Goal: Transaction & Acquisition: Purchase product/service

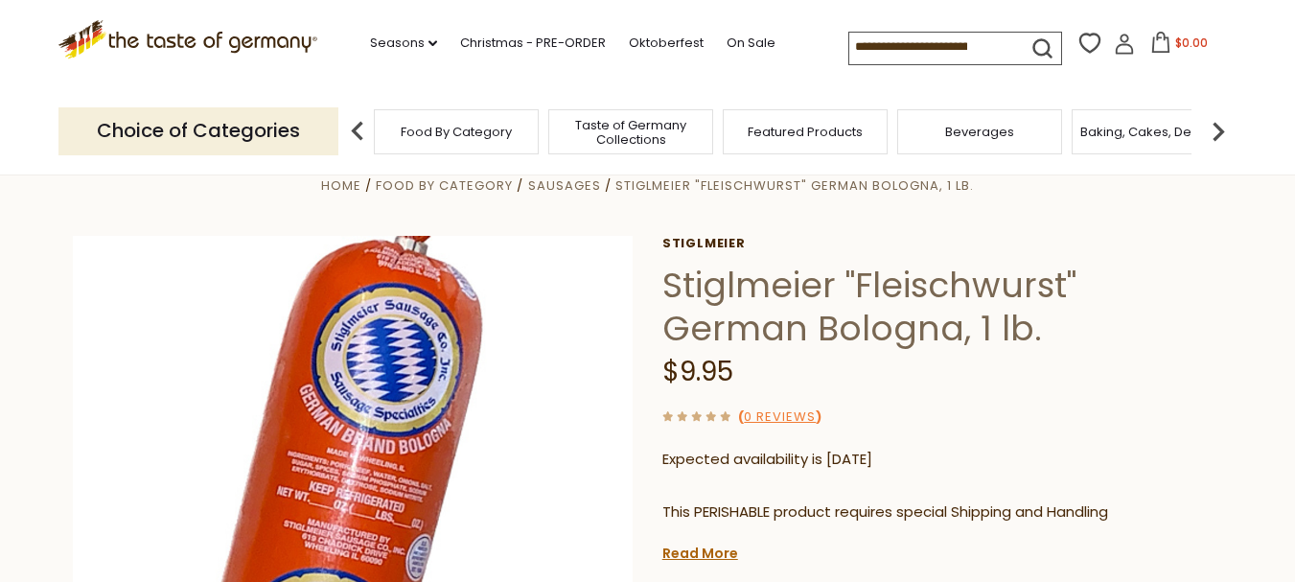
scroll to position [383, 0]
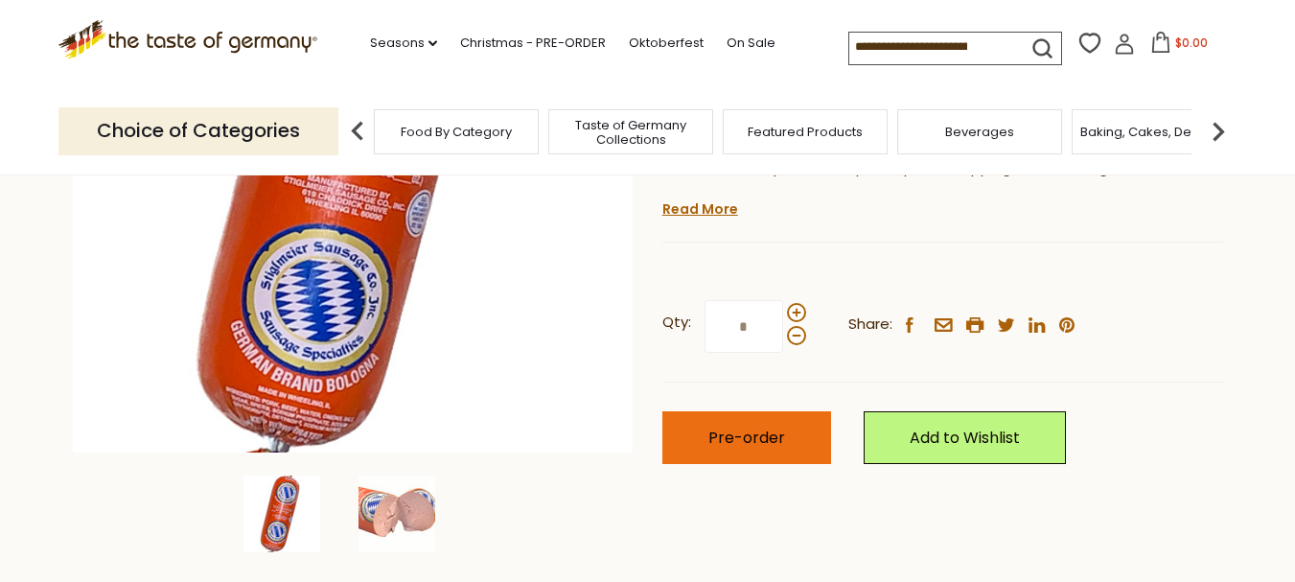
click at [773, 433] on span "Pre-order" at bounding box center [746, 437] width 77 height 22
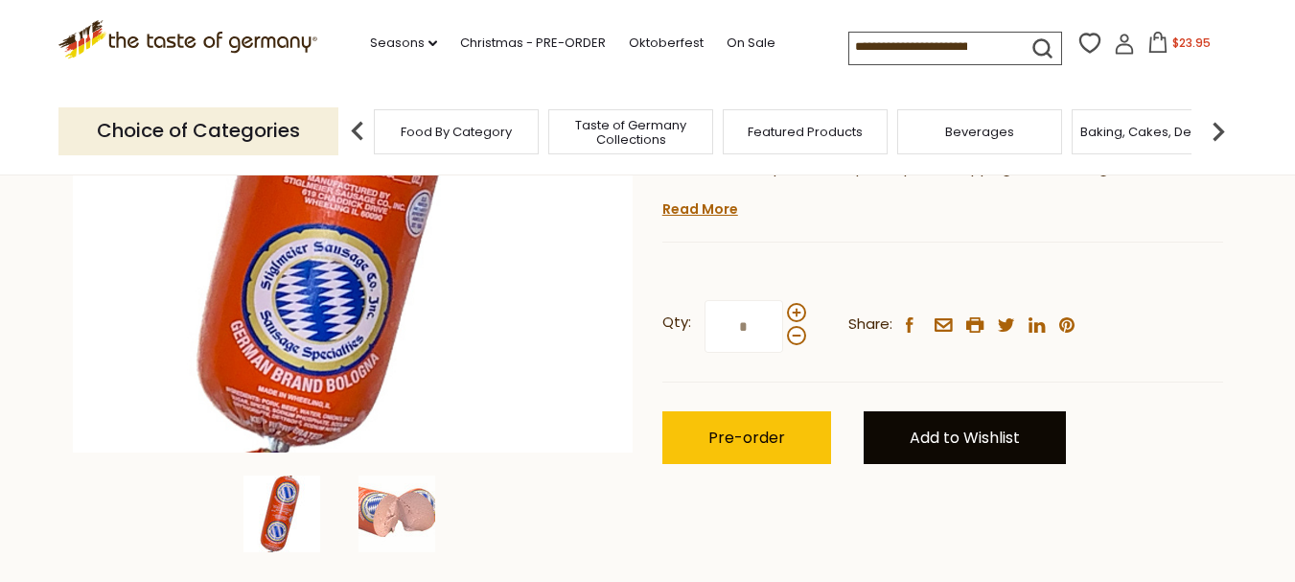
click at [991, 434] on link "Add to Wishlist" at bounding box center [964, 437] width 202 height 53
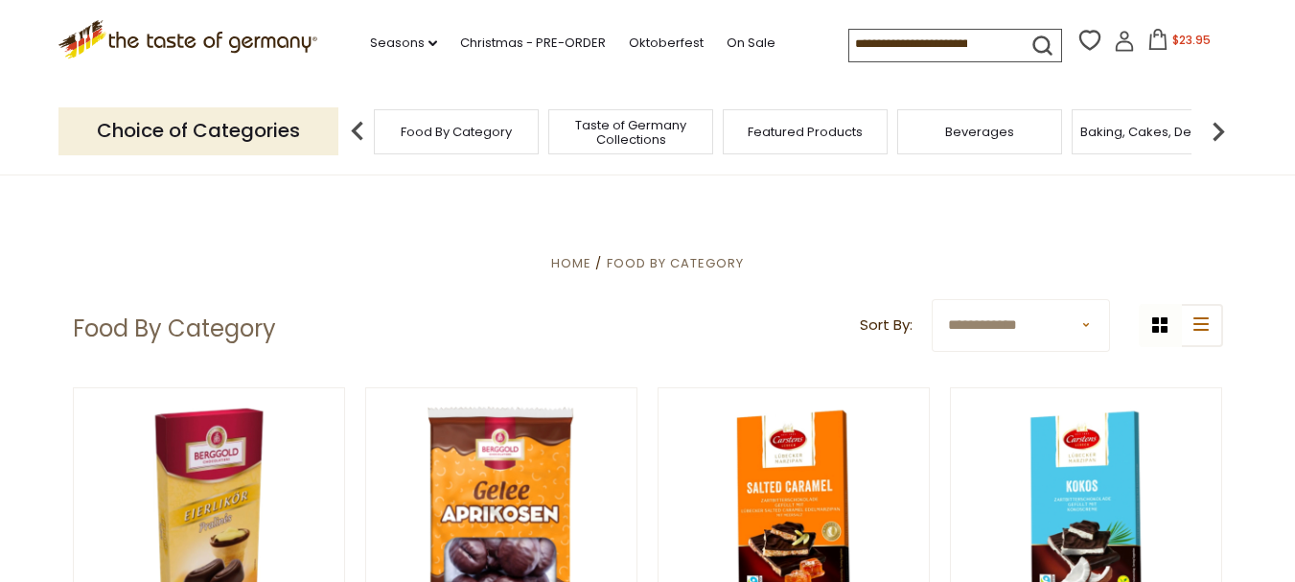
click at [356, 127] on img at bounding box center [357, 131] width 38 height 38
click at [369, 126] on img at bounding box center [357, 131] width 38 height 38
click at [422, 142] on div "Food By Category" at bounding box center [456, 131] width 165 height 45
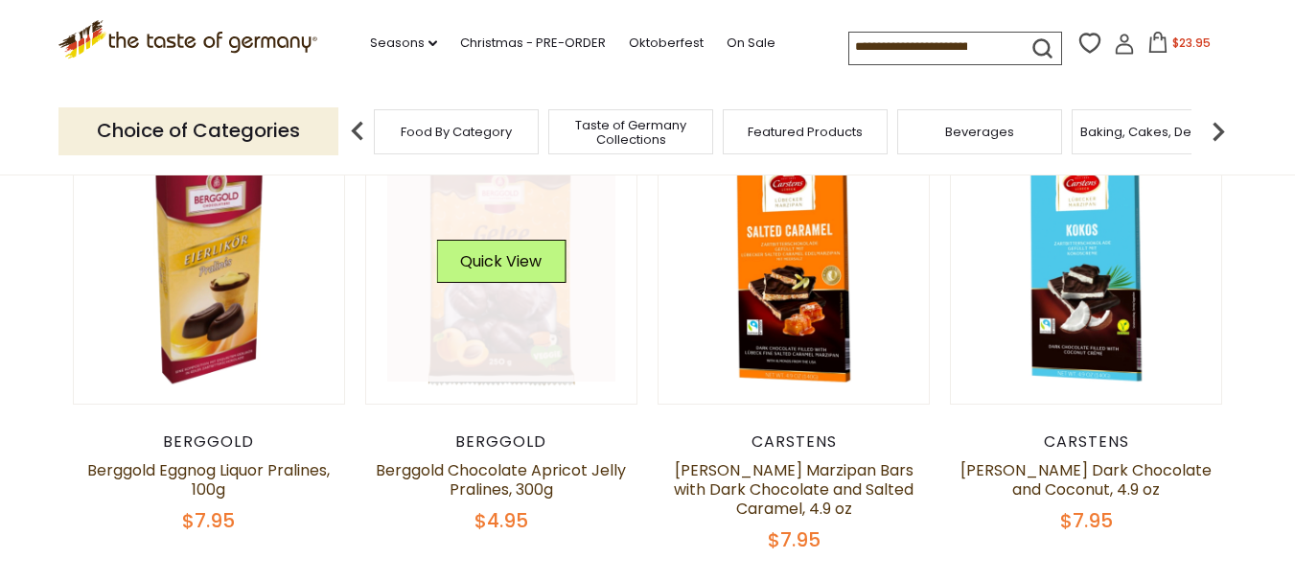
scroll to position [287, 0]
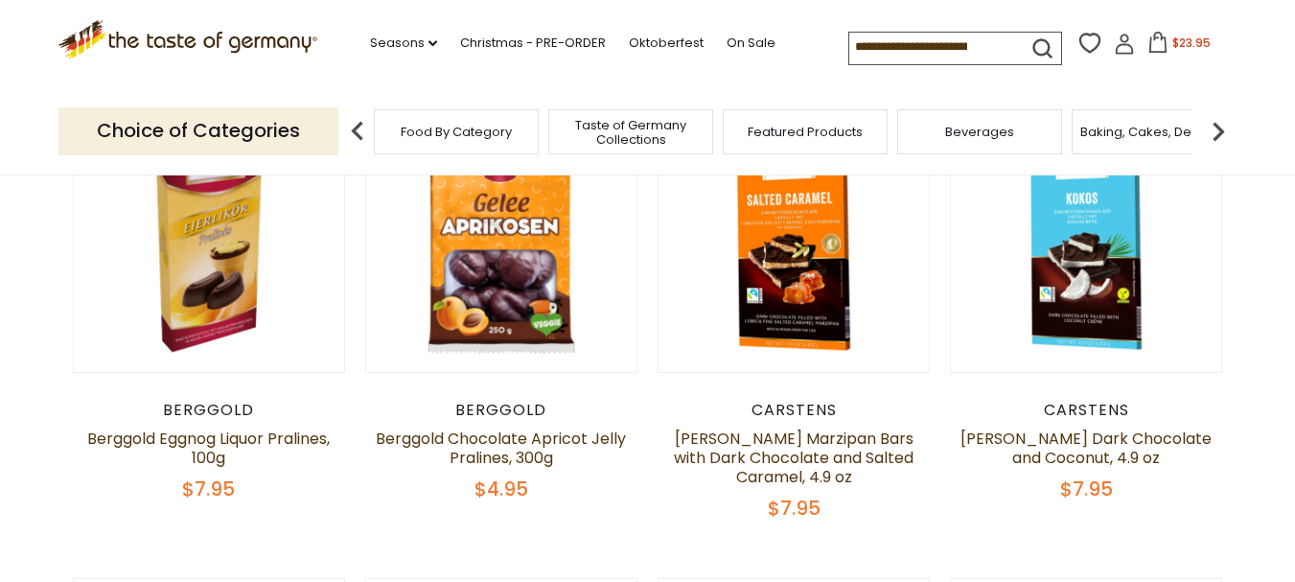
click at [855, 46] on input at bounding box center [930, 46] width 162 height 27
click at [1218, 130] on img at bounding box center [1218, 131] width 38 height 38
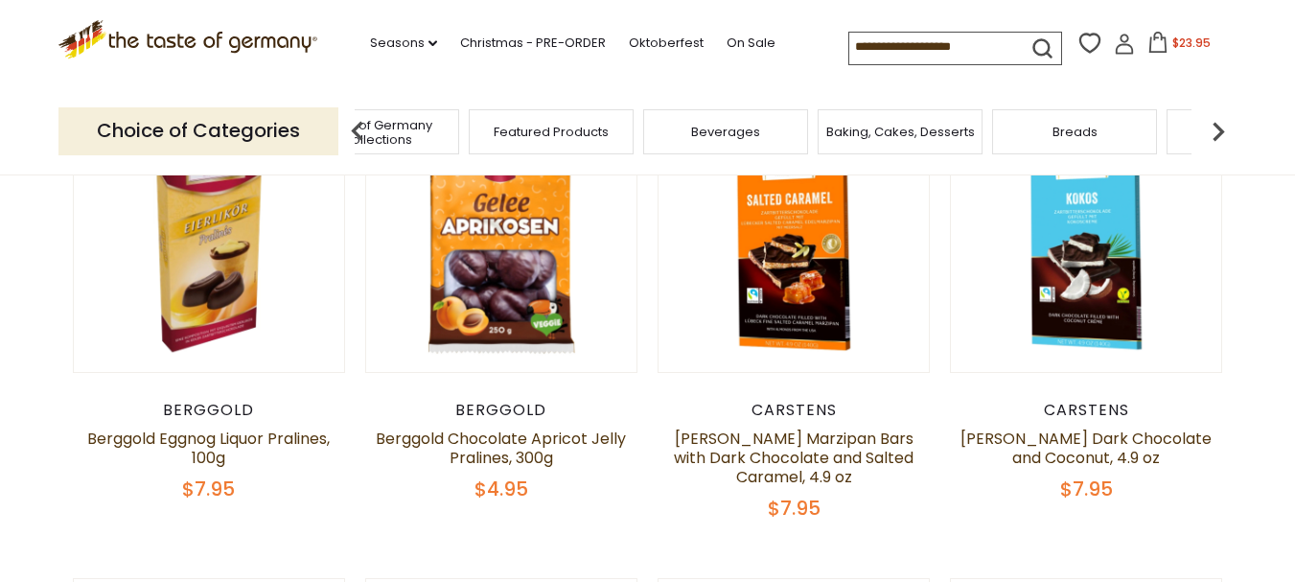
click at [1102, 140] on div "Breads" at bounding box center [1074, 131] width 165 height 45
click at [570, 42] on link "Christmas - PRE-ORDER" at bounding box center [533, 43] width 146 height 21
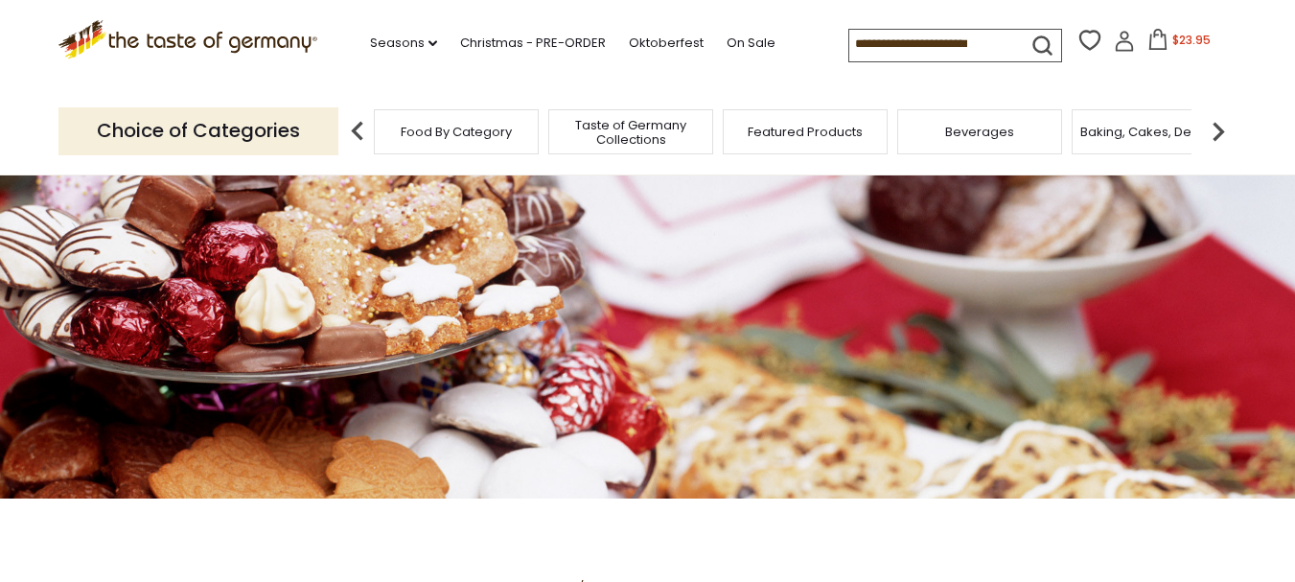
click at [1218, 127] on img at bounding box center [1218, 131] width 38 height 38
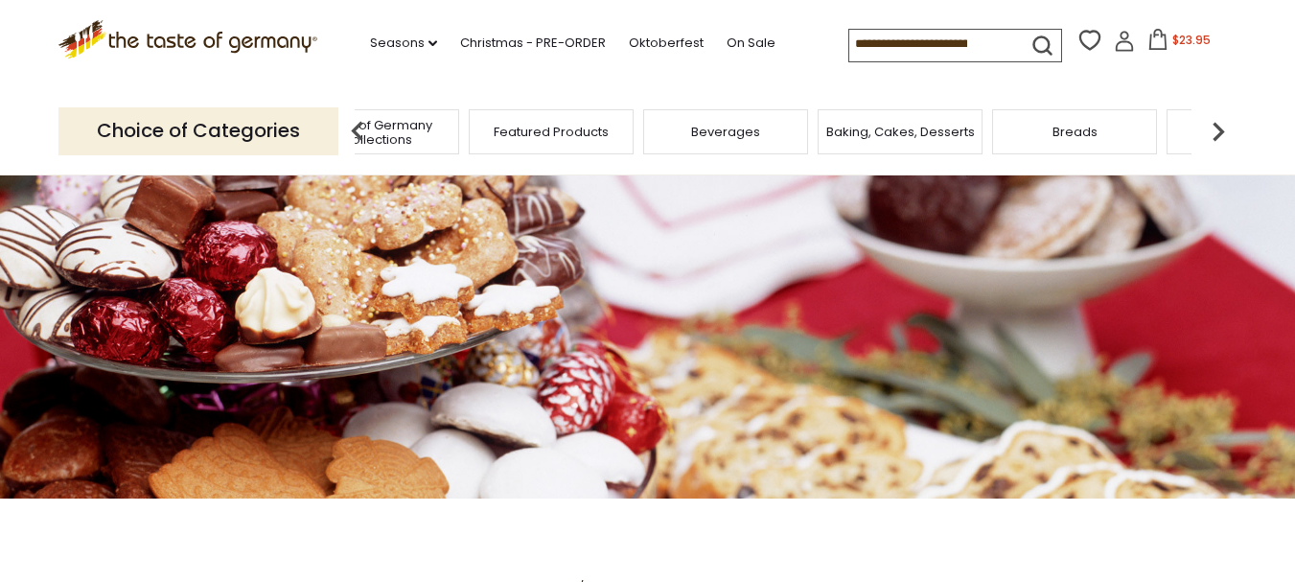
click at [1118, 133] on div "Breads" at bounding box center [1074, 131] width 165 height 45
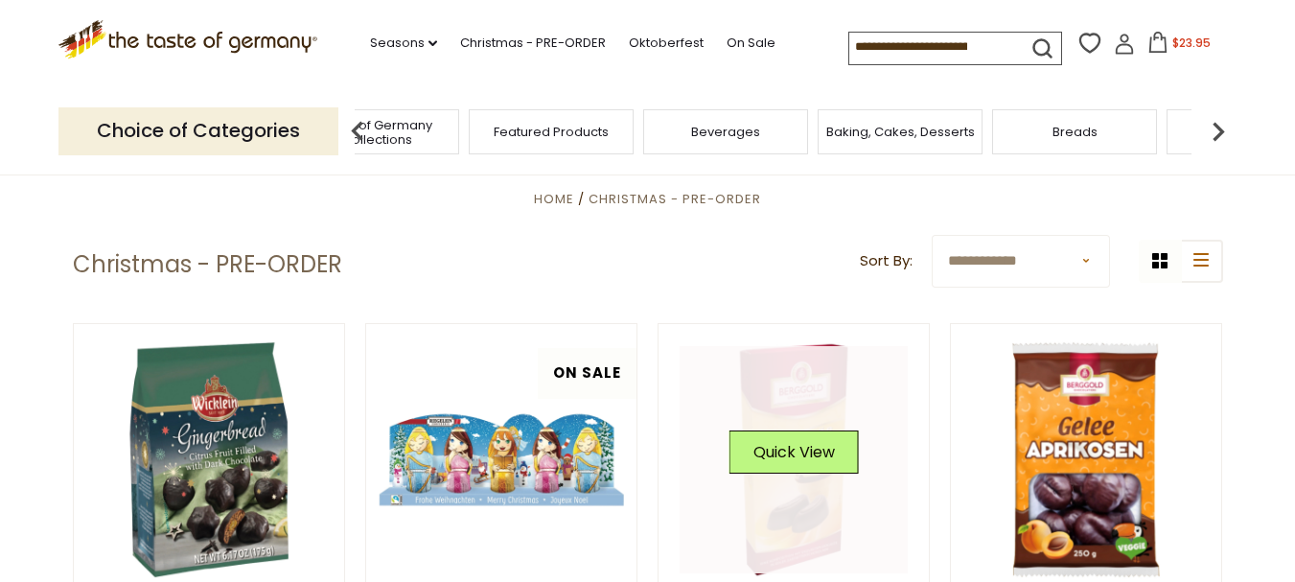
scroll to position [287, 0]
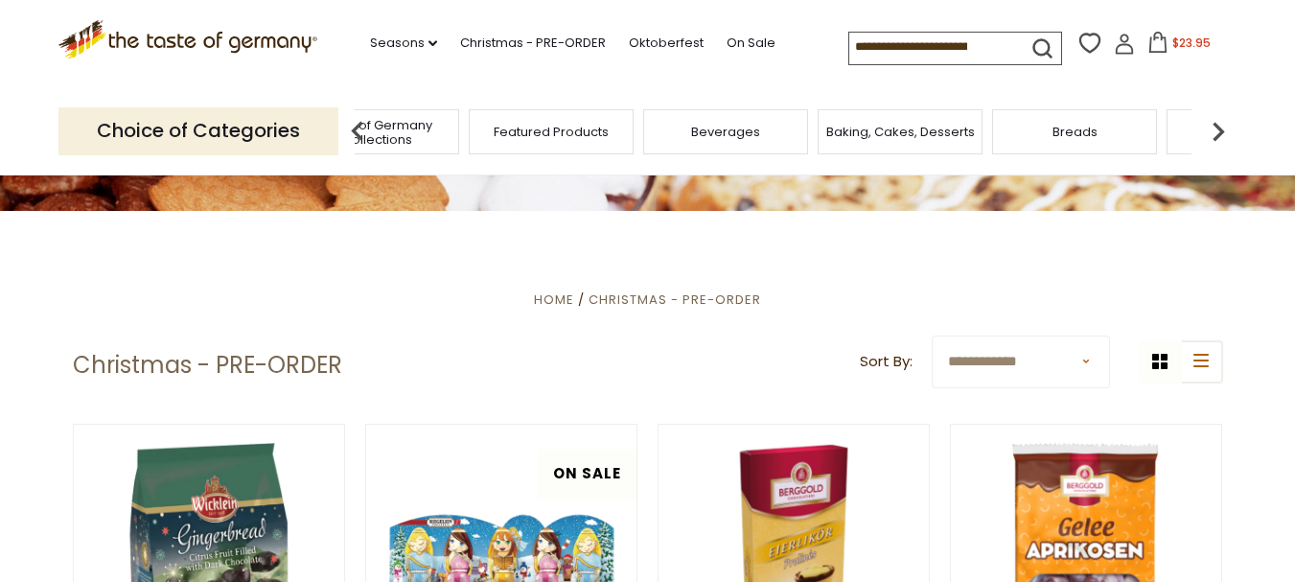
click at [1093, 133] on span "Breads" at bounding box center [1074, 132] width 45 height 14
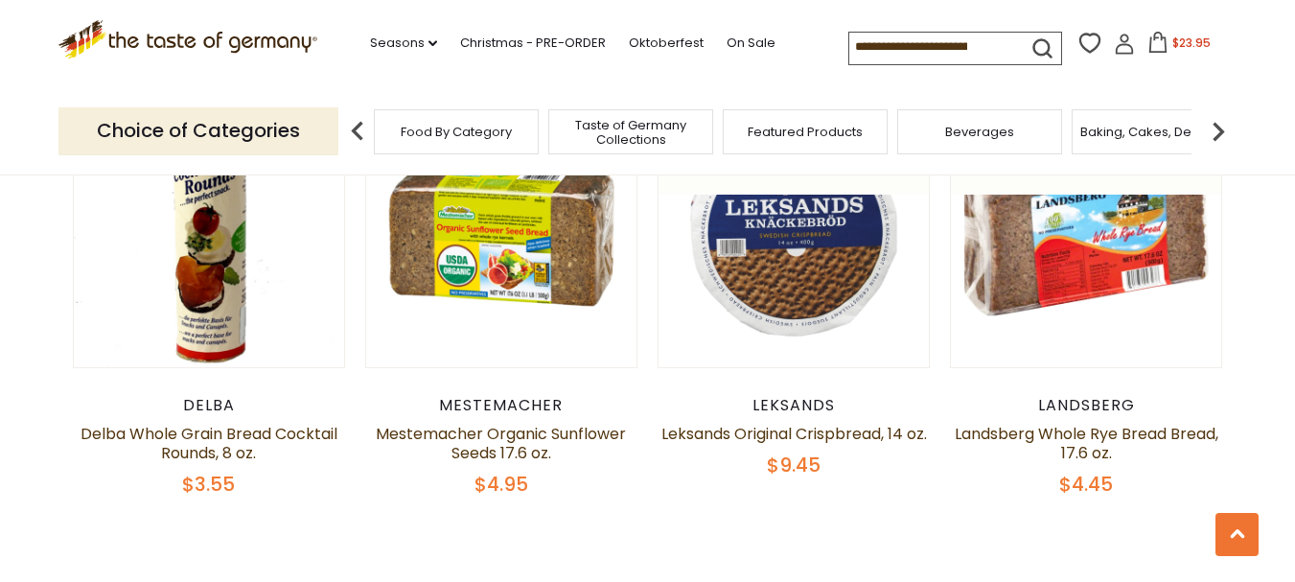
scroll to position [4501, 0]
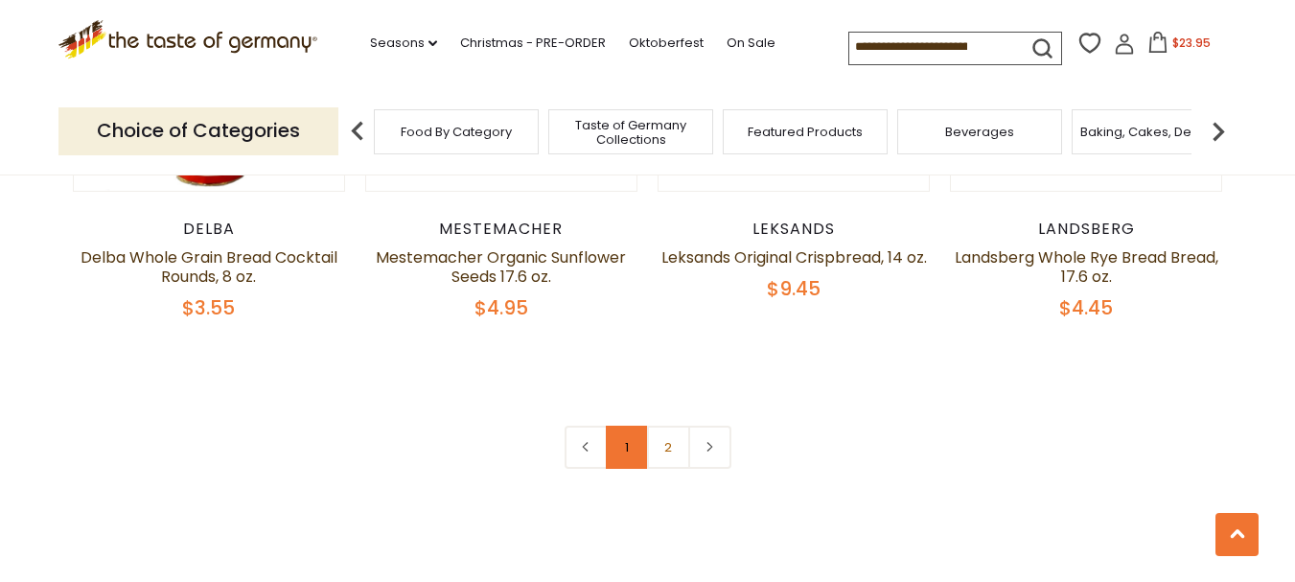
click at [632, 453] on link "1" at bounding box center [627, 446] width 43 height 43
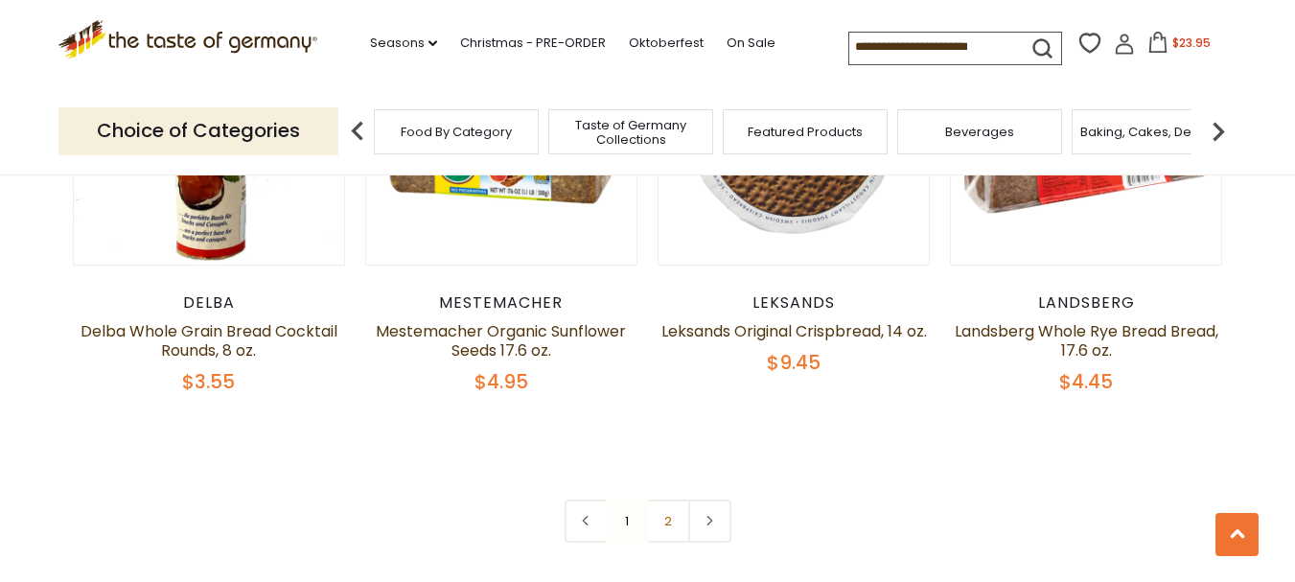
scroll to position [4648, 0]
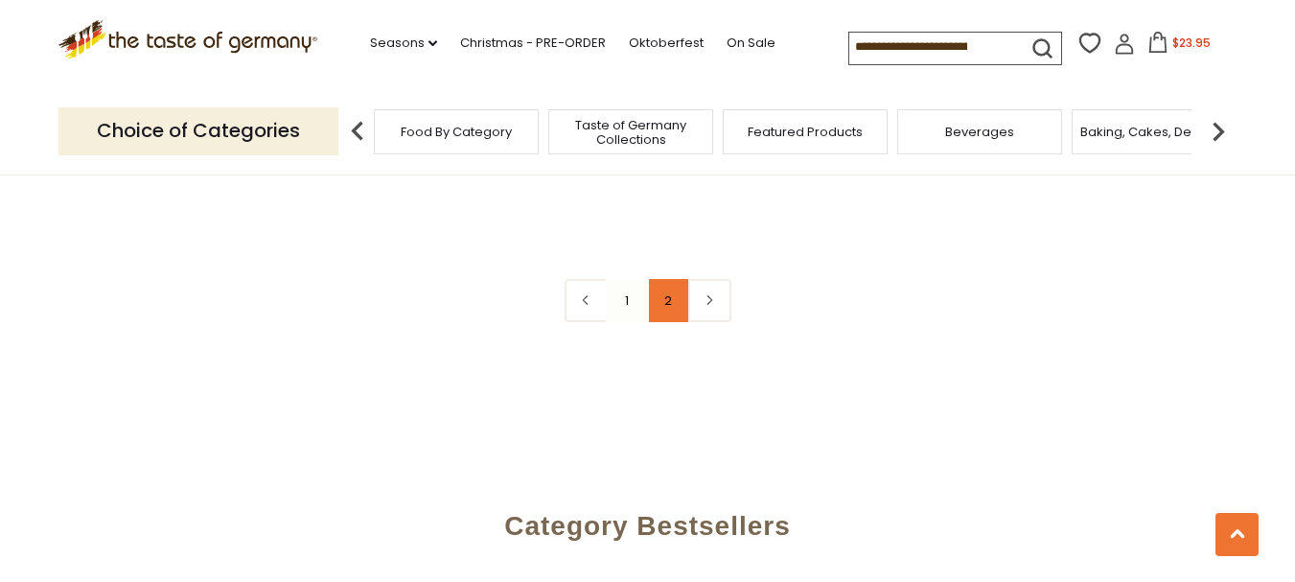
click at [675, 295] on link "2" at bounding box center [668, 300] width 43 height 43
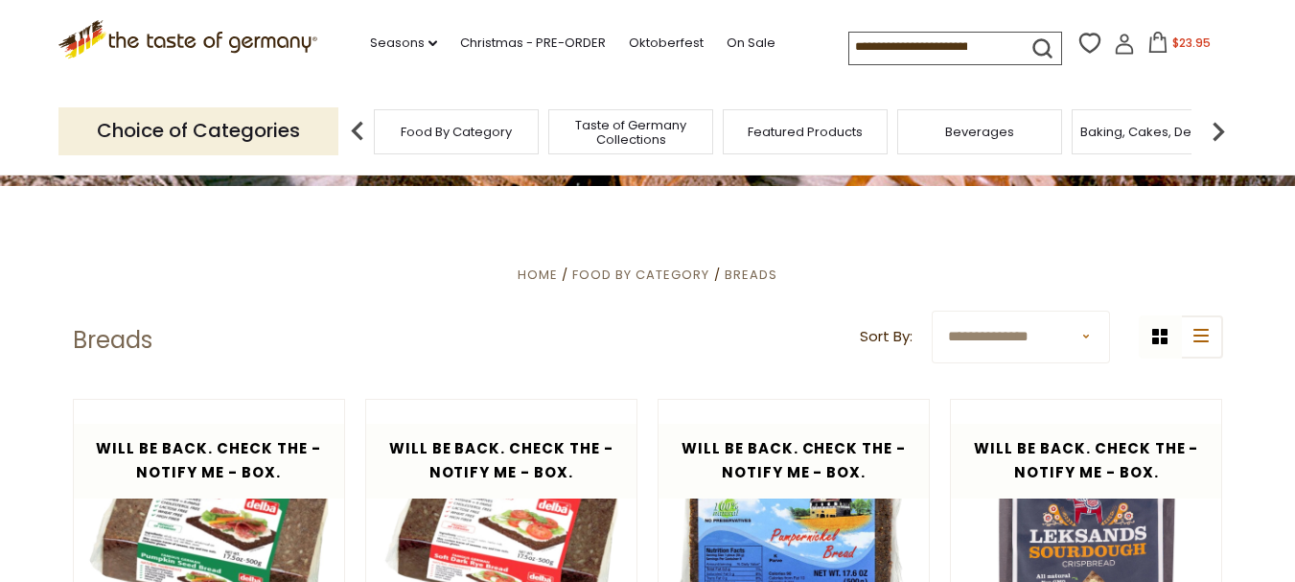
scroll to position [431, 0]
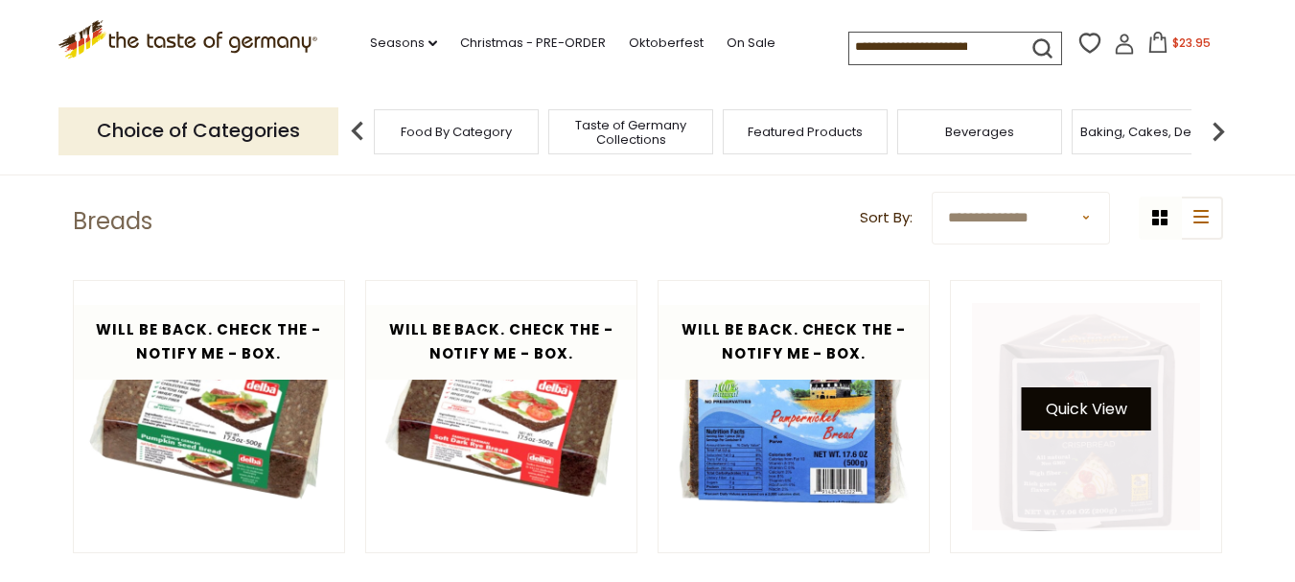
click at [1103, 402] on button "Quick View" at bounding box center [1086, 408] width 129 height 43
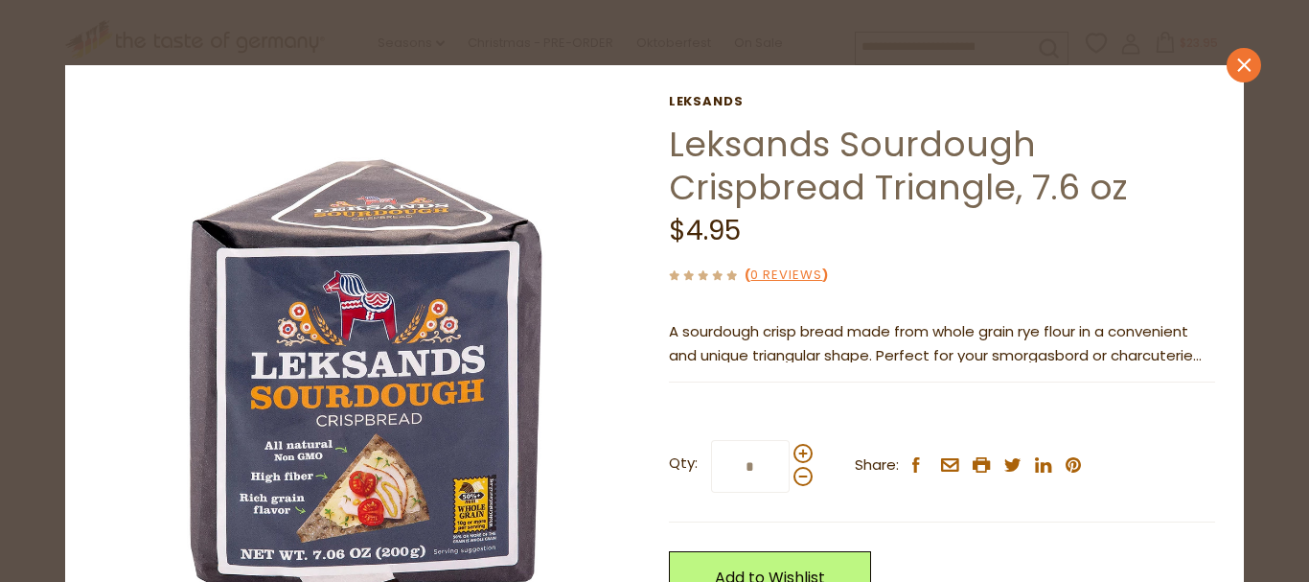
click at [1237, 65] on icon at bounding box center [1243, 64] width 13 height 13
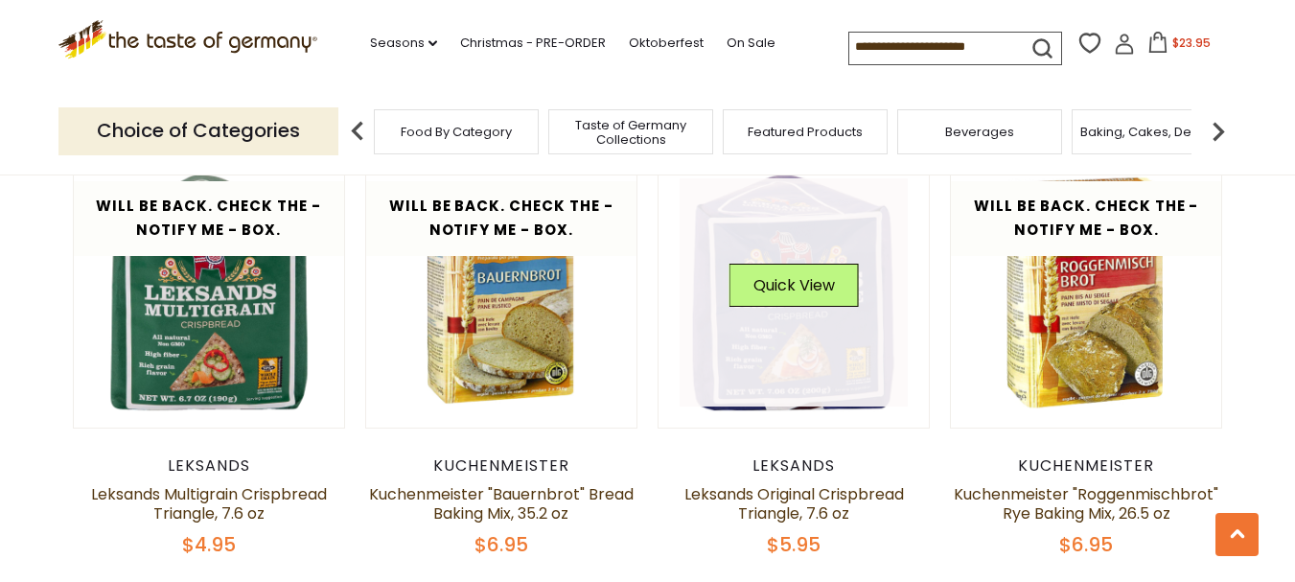
scroll to position [1006, 0]
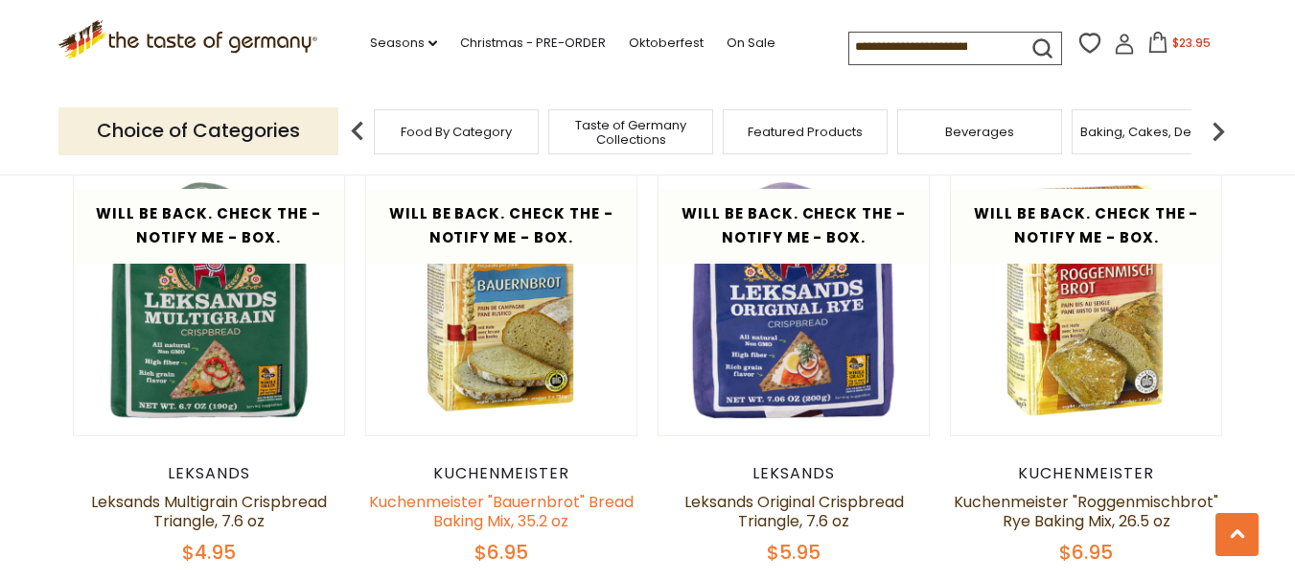
click at [487, 501] on link "Kuchenmeister "Bauernbrot" Bread Baking Mix, 35.2 oz" at bounding box center [501, 511] width 264 height 41
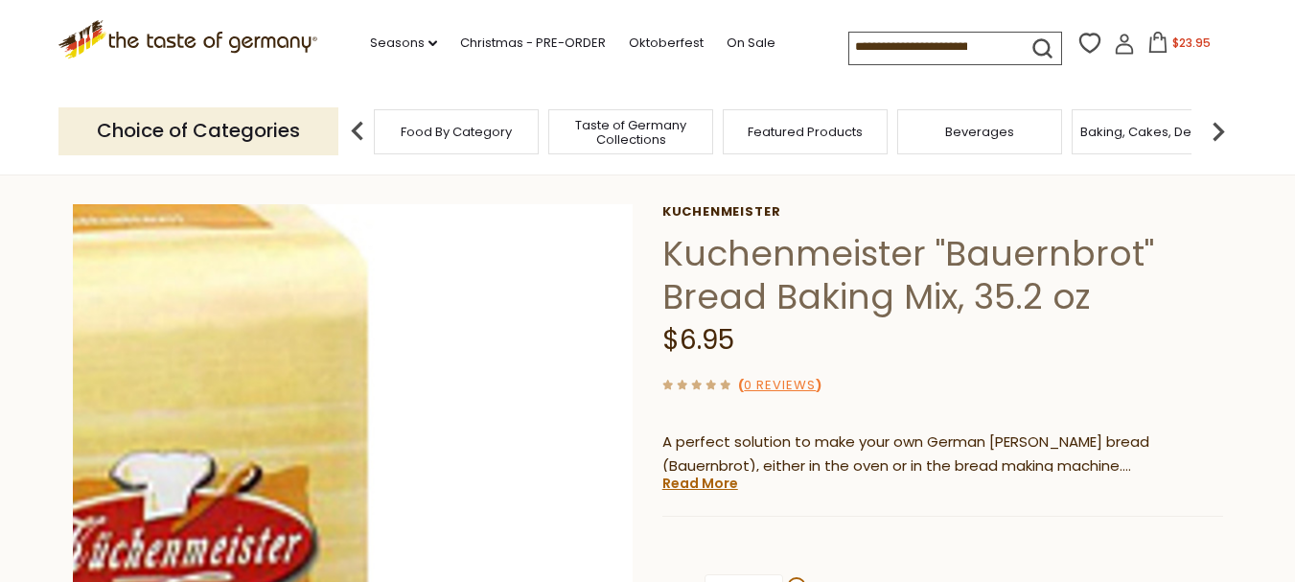
scroll to position [287, 0]
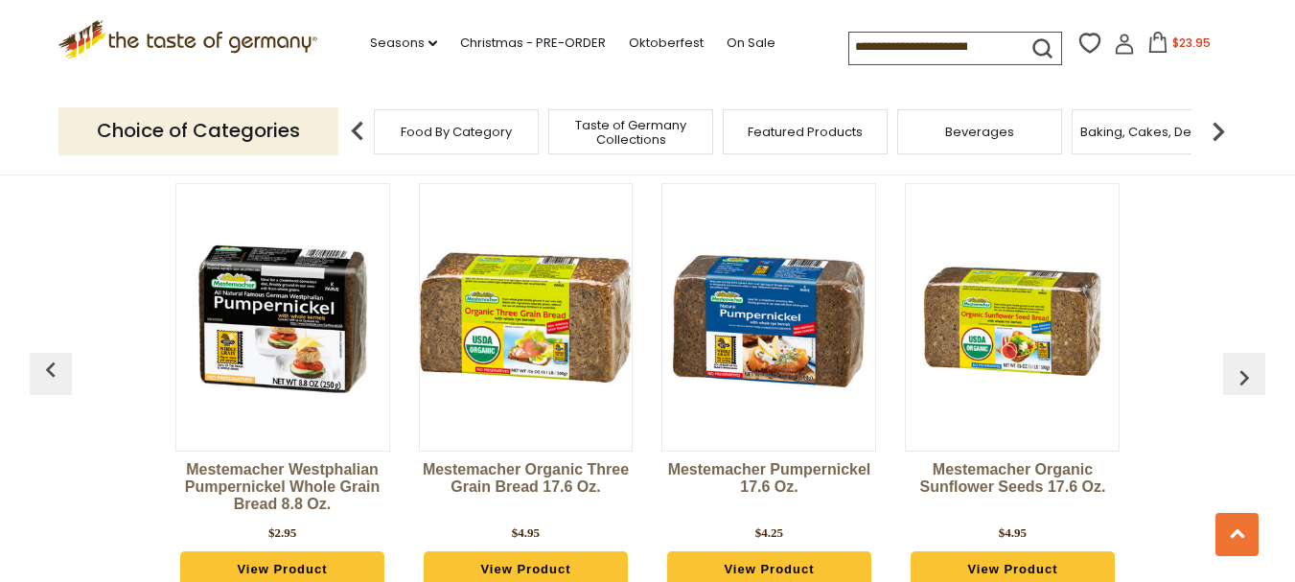
scroll to position [3210, 0]
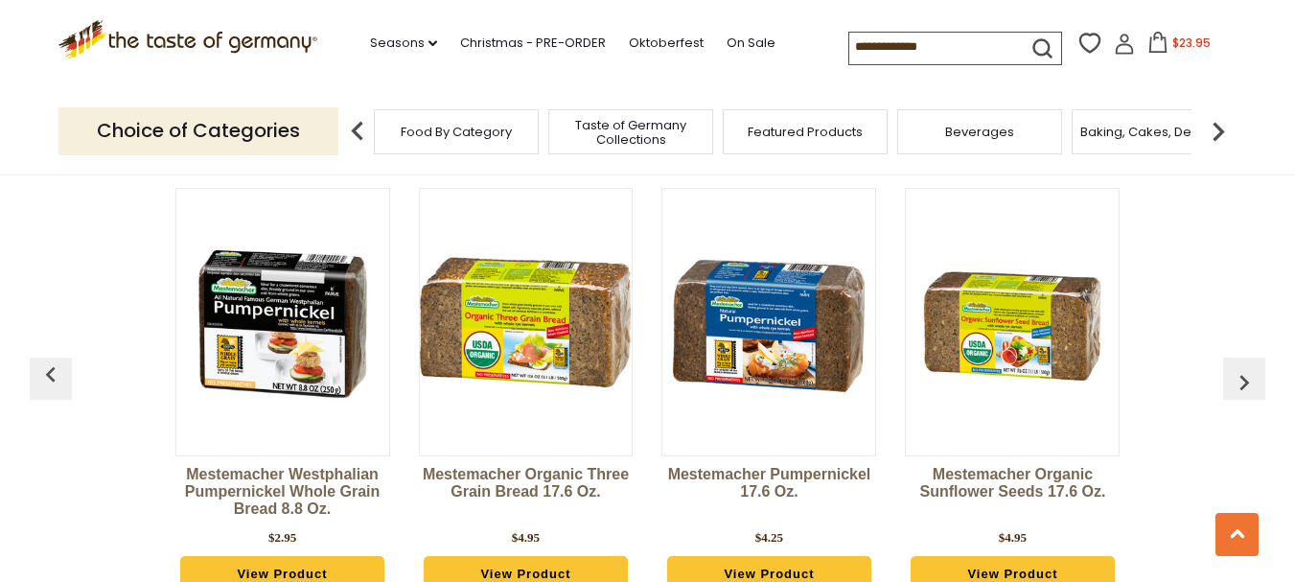
click at [1008, 136] on span "Beverages" at bounding box center [979, 132] width 69 height 14
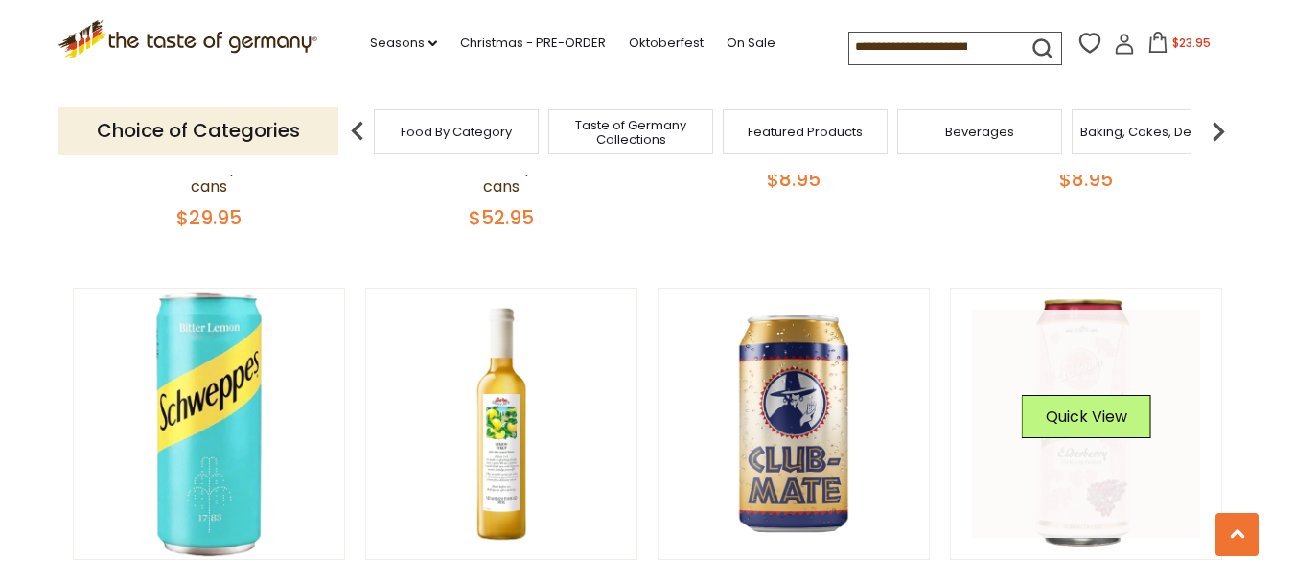
scroll to position [1054, 0]
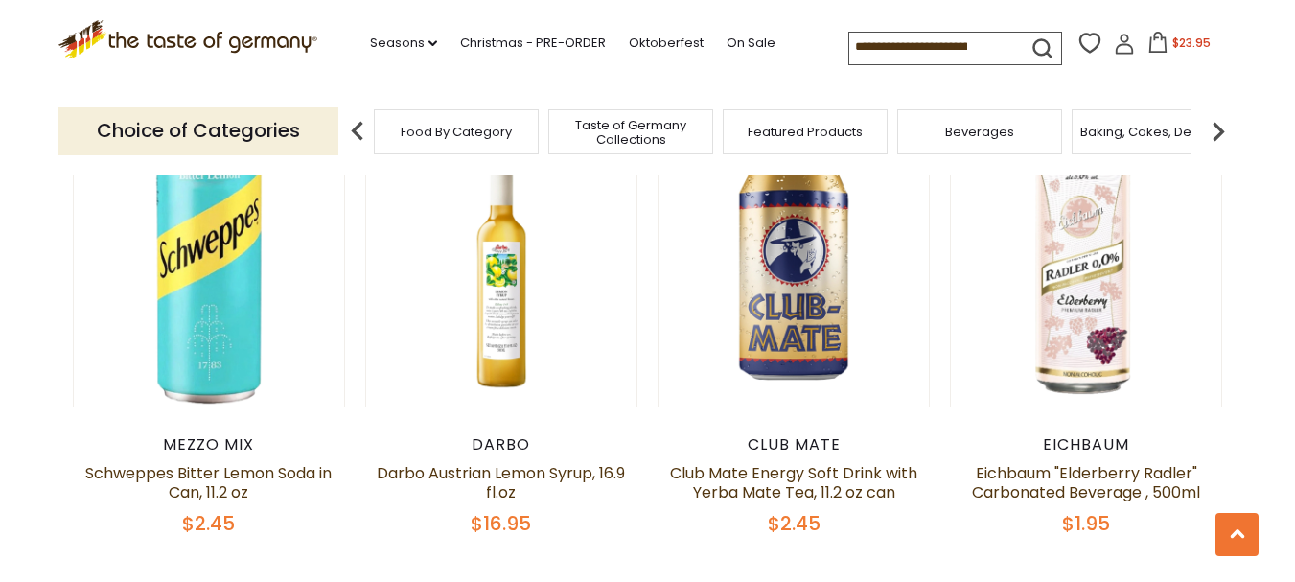
click at [1224, 133] on img at bounding box center [1218, 131] width 38 height 38
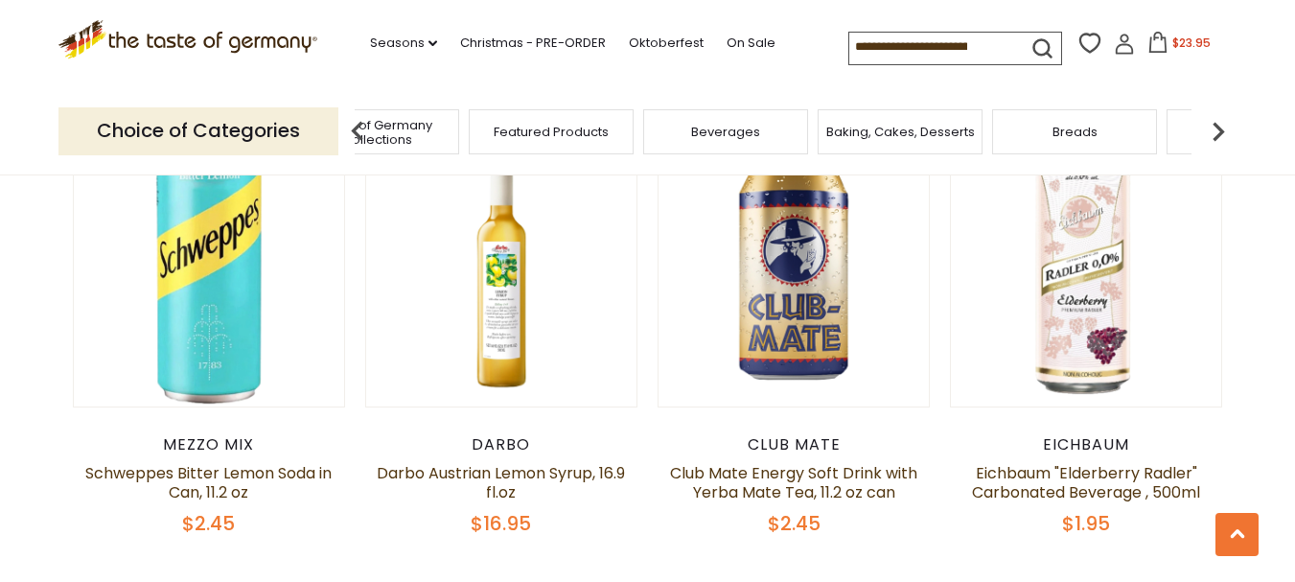
click at [1220, 125] on img at bounding box center [1218, 131] width 38 height 38
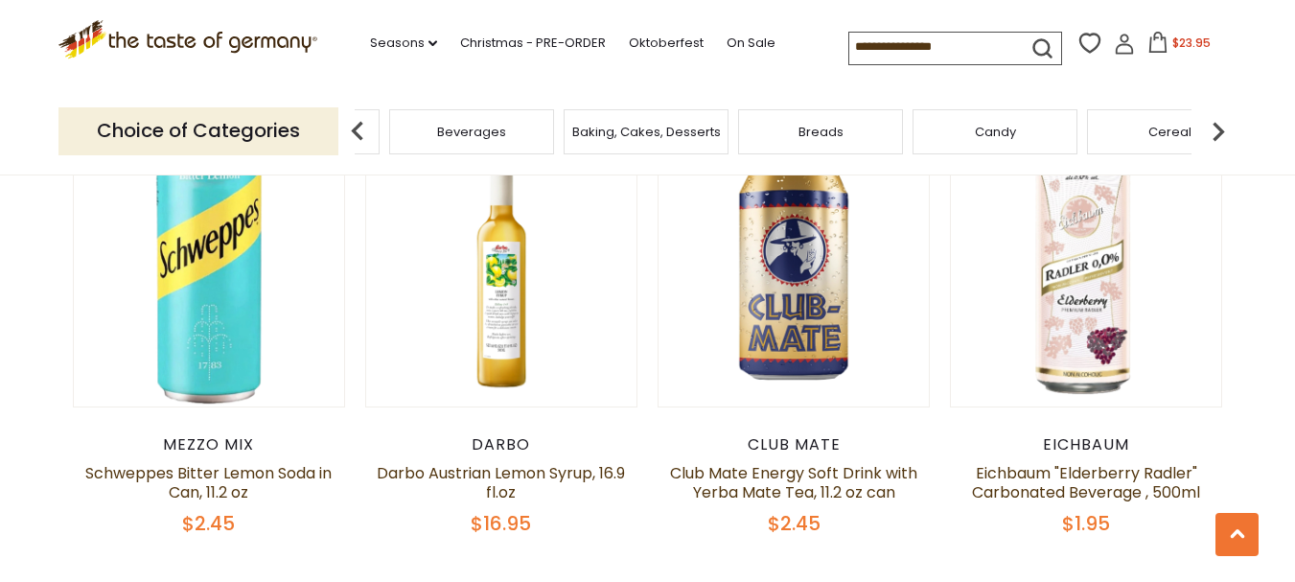
click at [1220, 125] on img at bounding box center [1218, 131] width 38 height 38
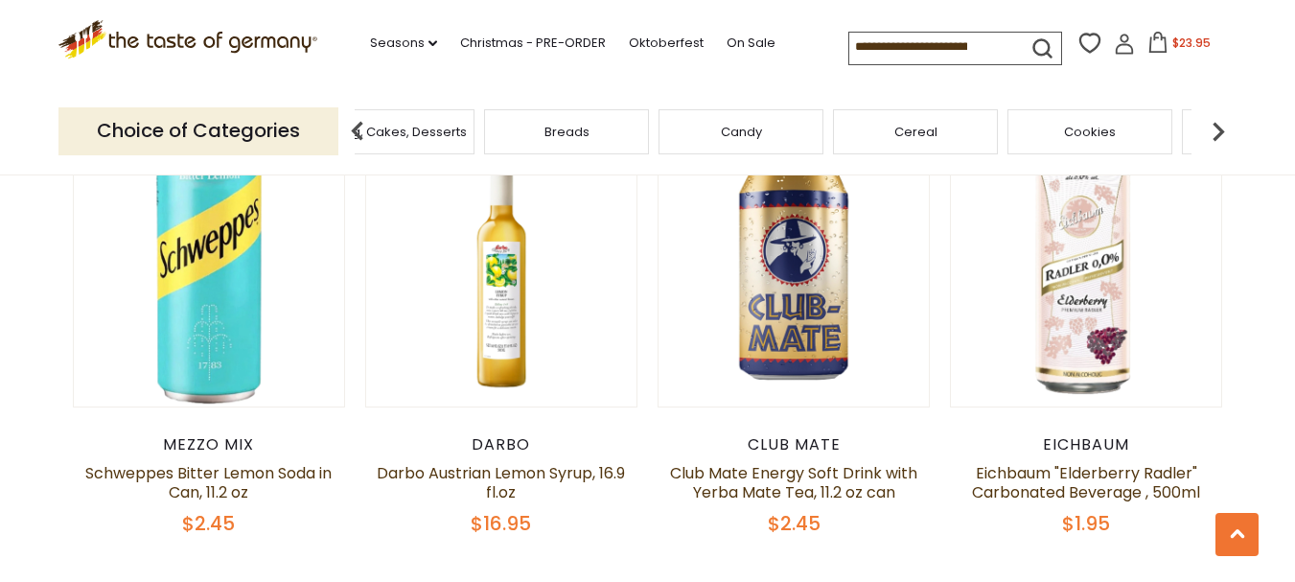
click at [1220, 125] on img at bounding box center [1218, 131] width 38 height 38
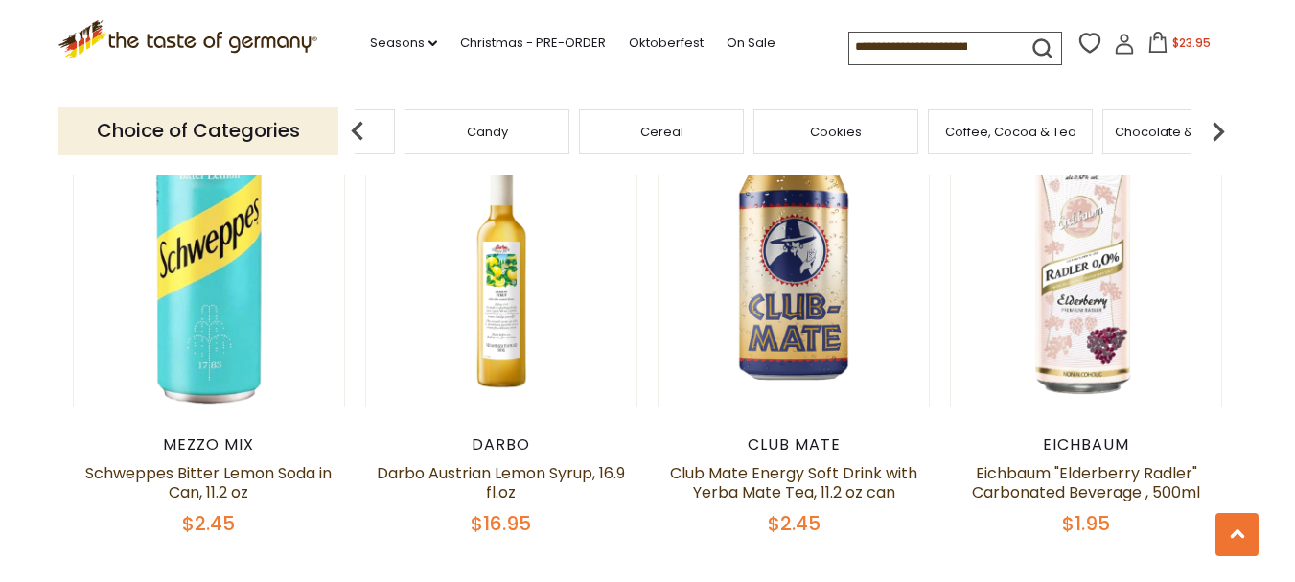
click at [1220, 125] on img at bounding box center [1218, 131] width 38 height 38
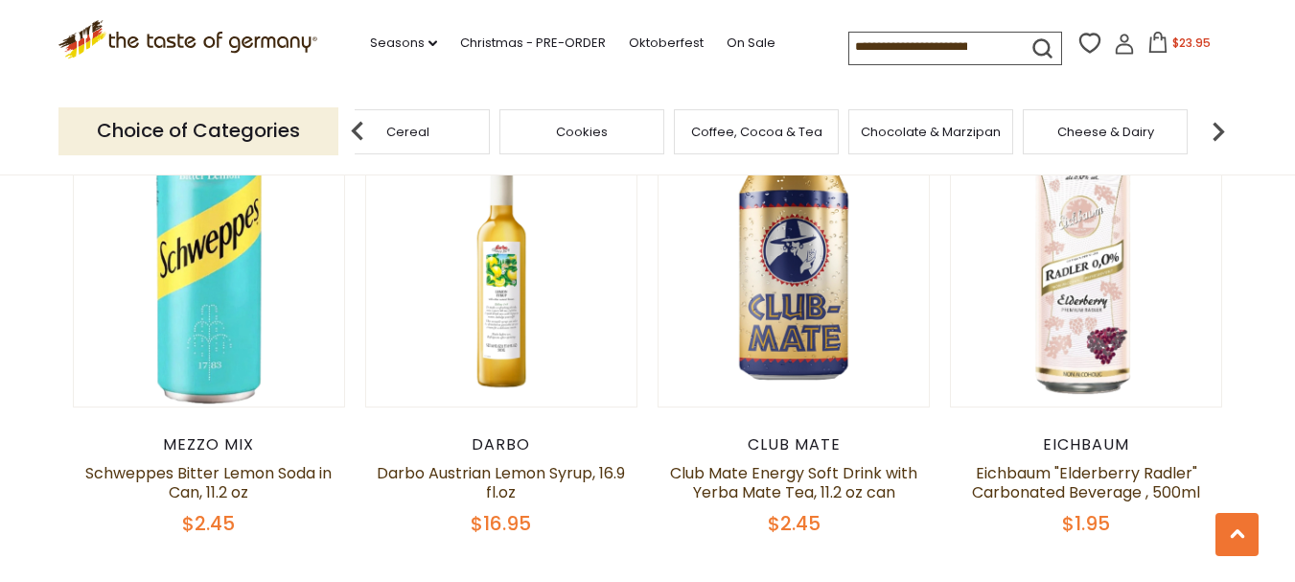
click at [1220, 125] on img at bounding box center [1218, 131] width 38 height 38
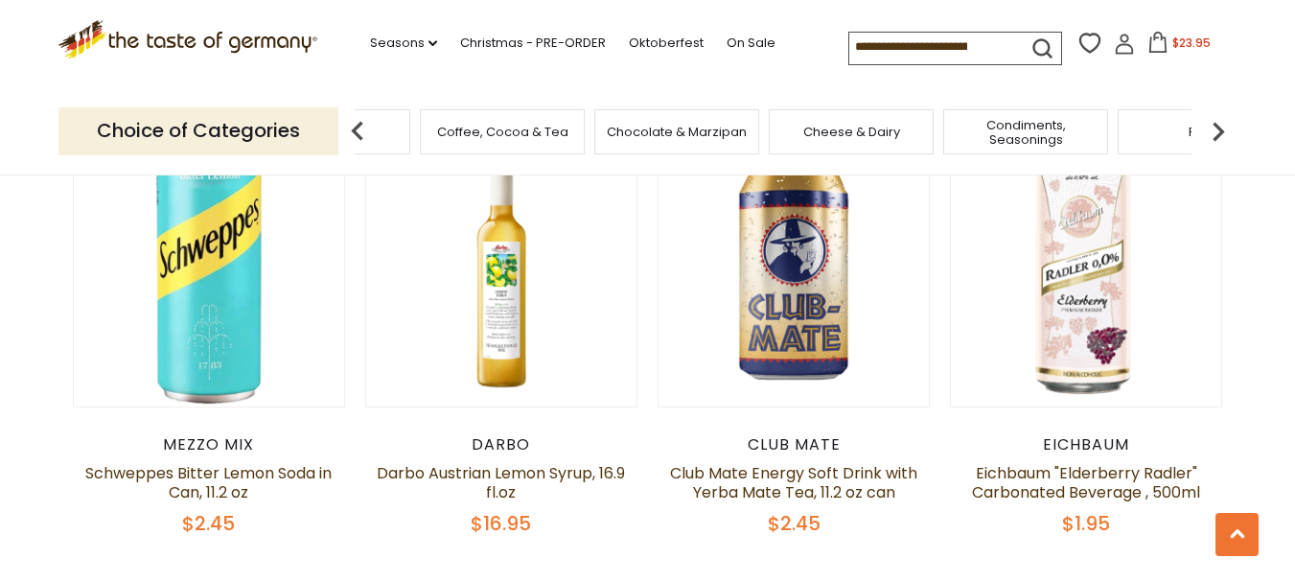
click at [901, 137] on div "Cheese & Dairy" at bounding box center [851, 131] width 165 height 45
click at [864, 149] on div "Cheese & Dairy" at bounding box center [851, 131] width 165 height 45
click at [855, 141] on div "Cheese & Dairy" at bounding box center [851, 131] width 165 height 45
click at [820, 139] on span "Cheese & Dairy" at bounding box center [851, 132] width 97 height 14
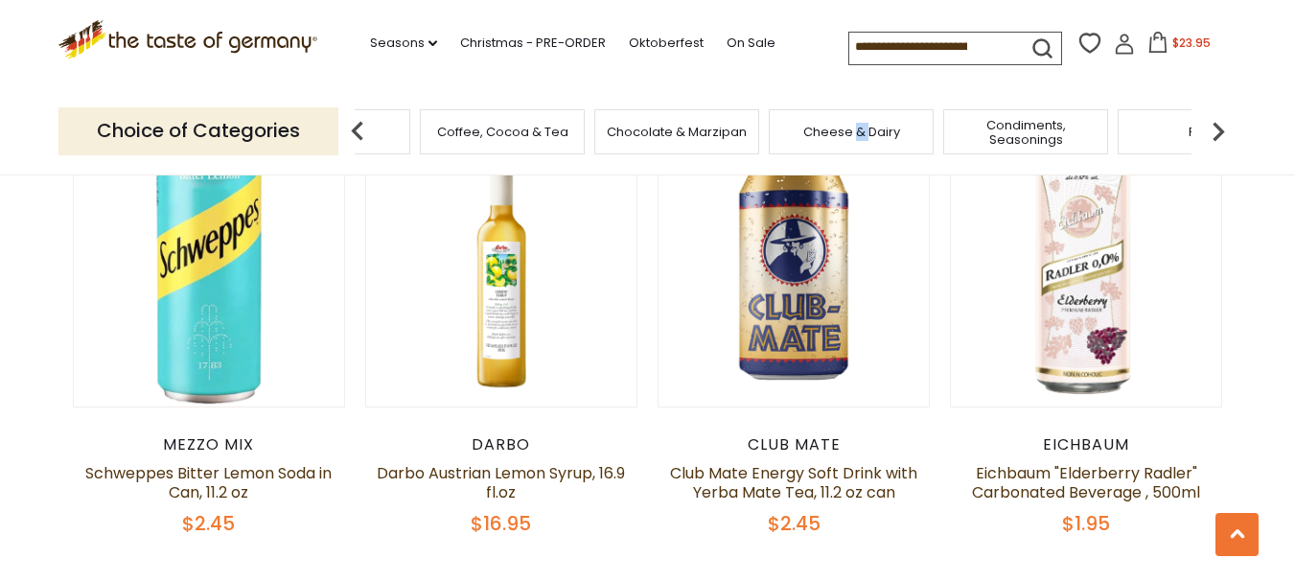
click at [820, 139] on span "Cheese & Dairy" at bounding box center [851, 132] width 97 height 14
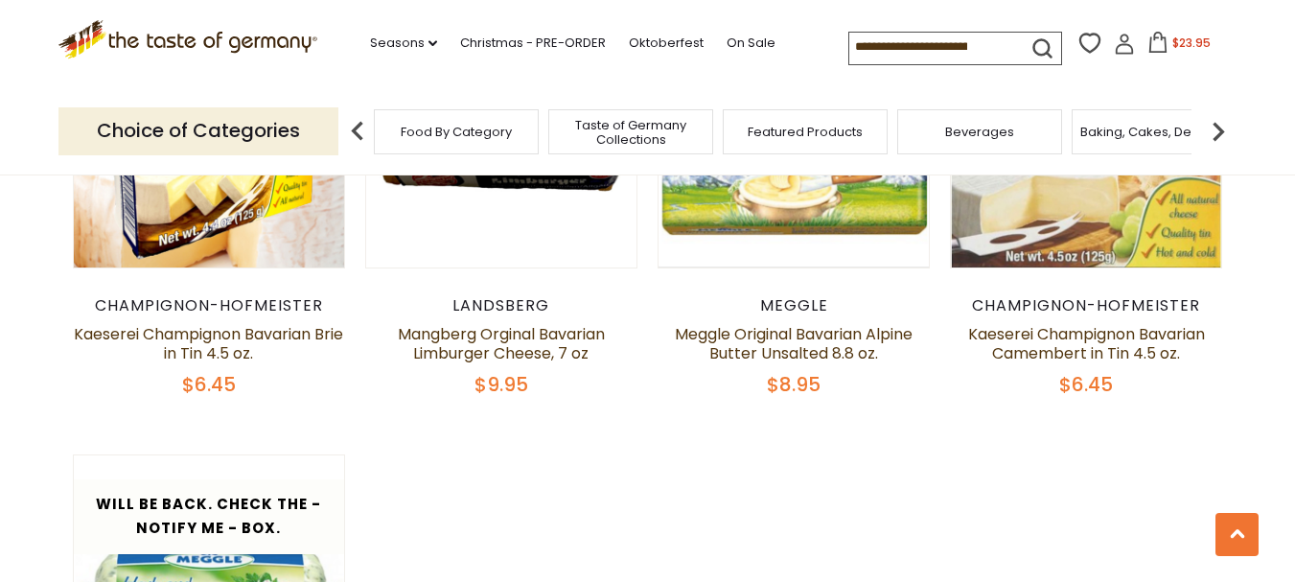
scroll to position [1858, 0]
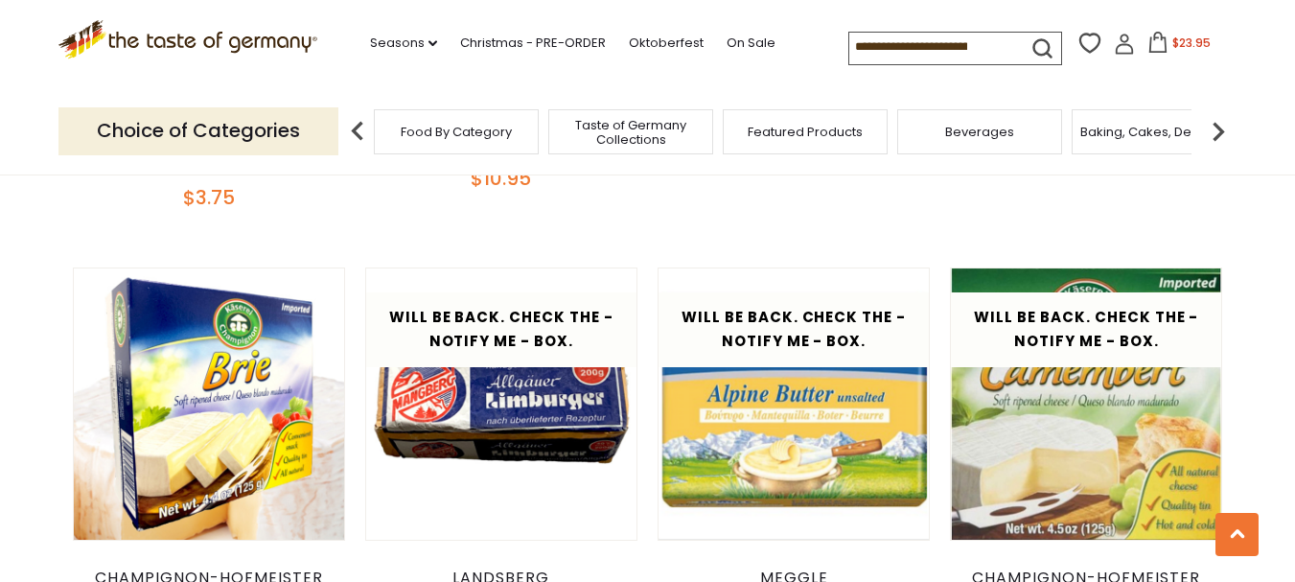
click at [1217, 128] on img at bounding box center [1218, 131] width 38 height 38
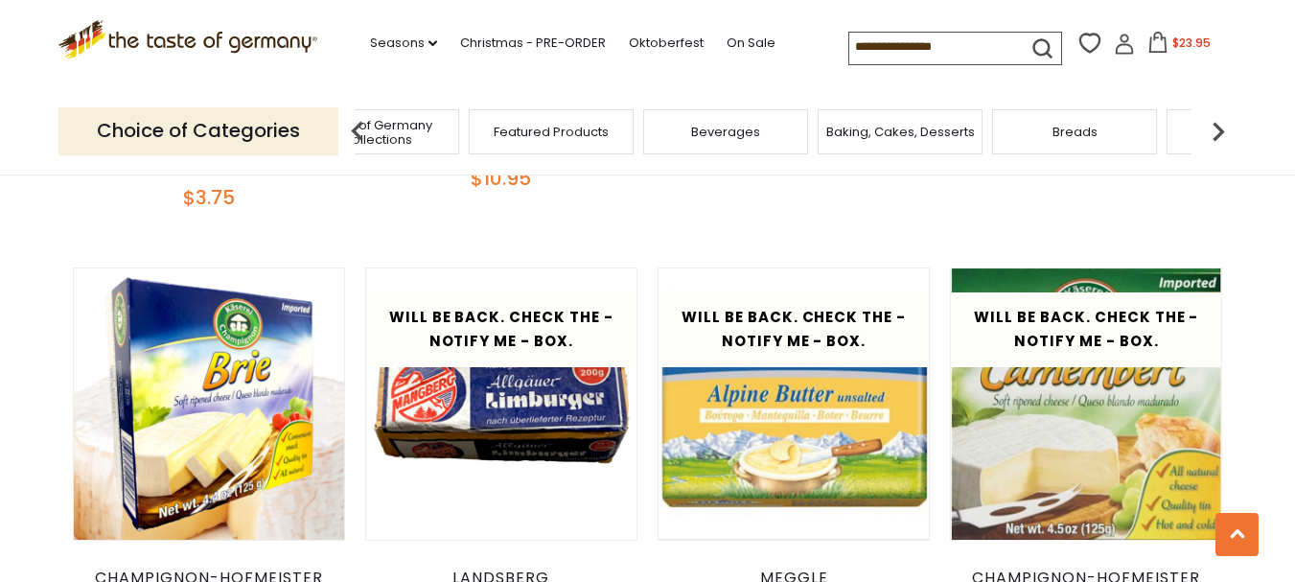
click at [1216, 118] on img at bounding box center [1218, 131] width 38 height 38
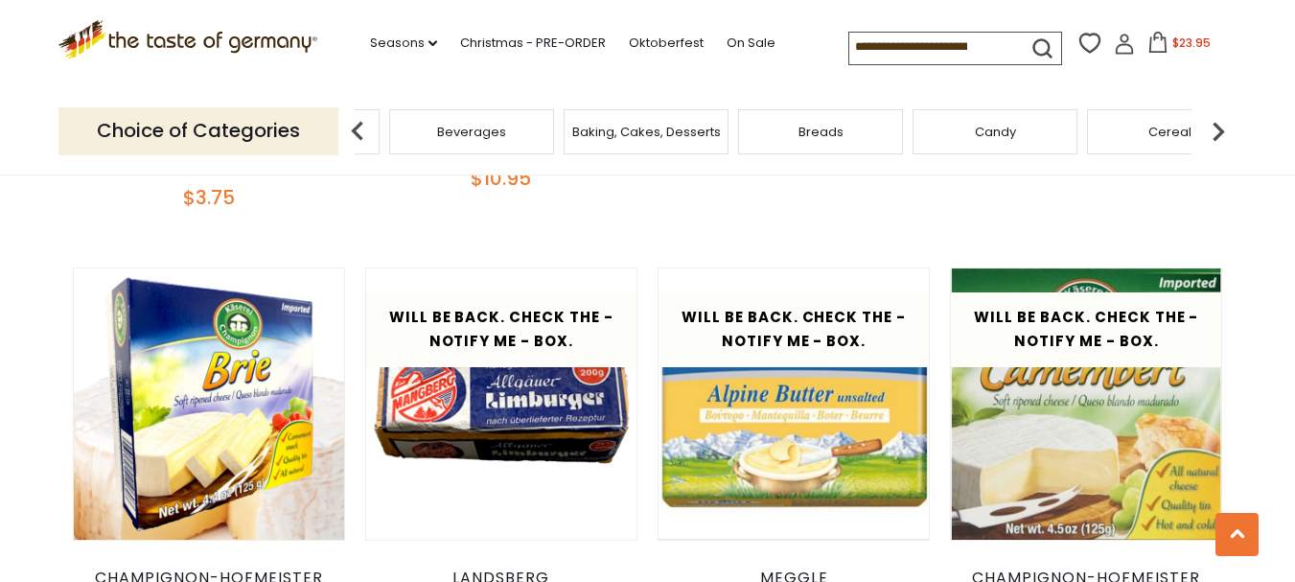
click at [1216, 118] on img at bounding box center [1218, 131] width 38 height 38
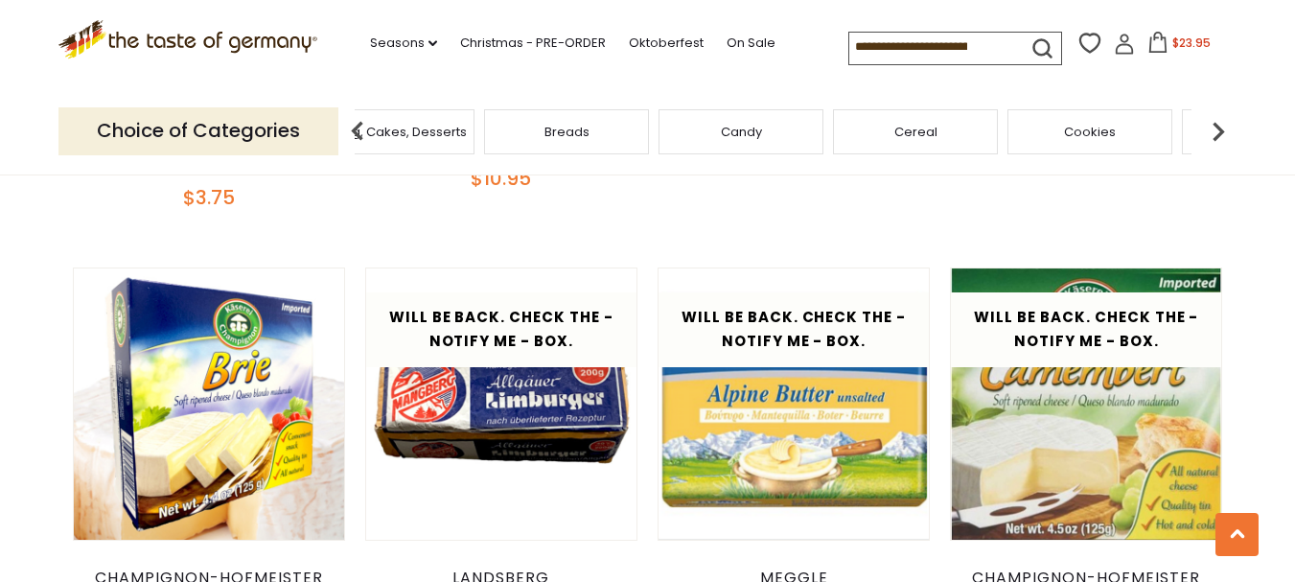
click at [1216, 118] on img at bounding box center [1218, 131] width 38 height 38
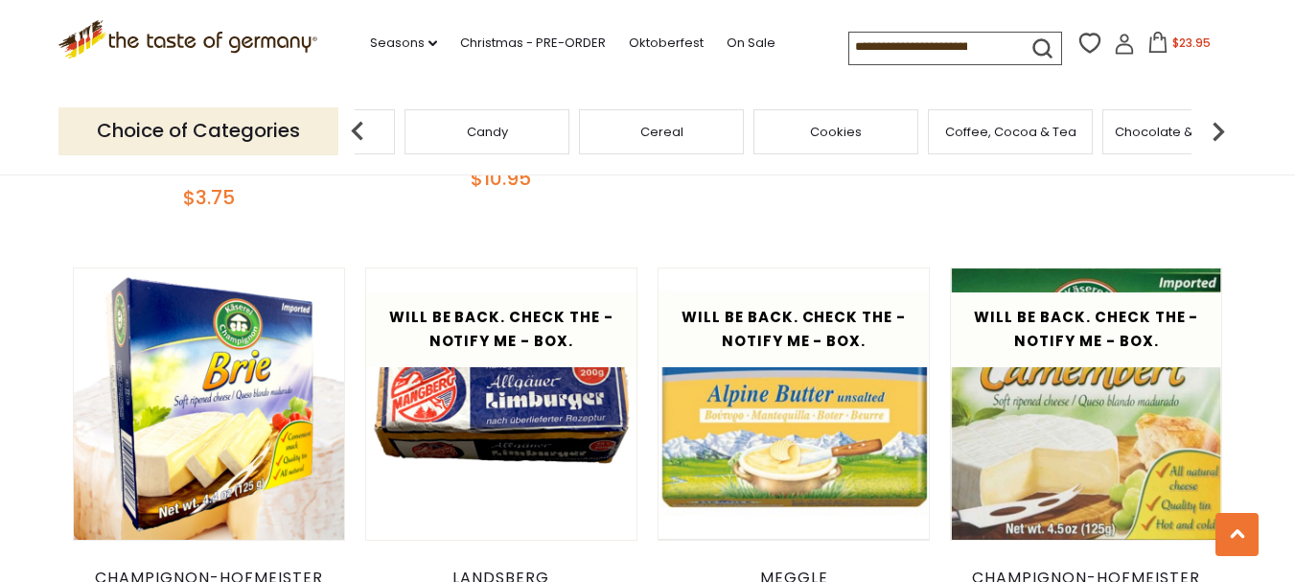
click at [1216, 118] on img at bounding box center [1218, 131] width 38 height 38
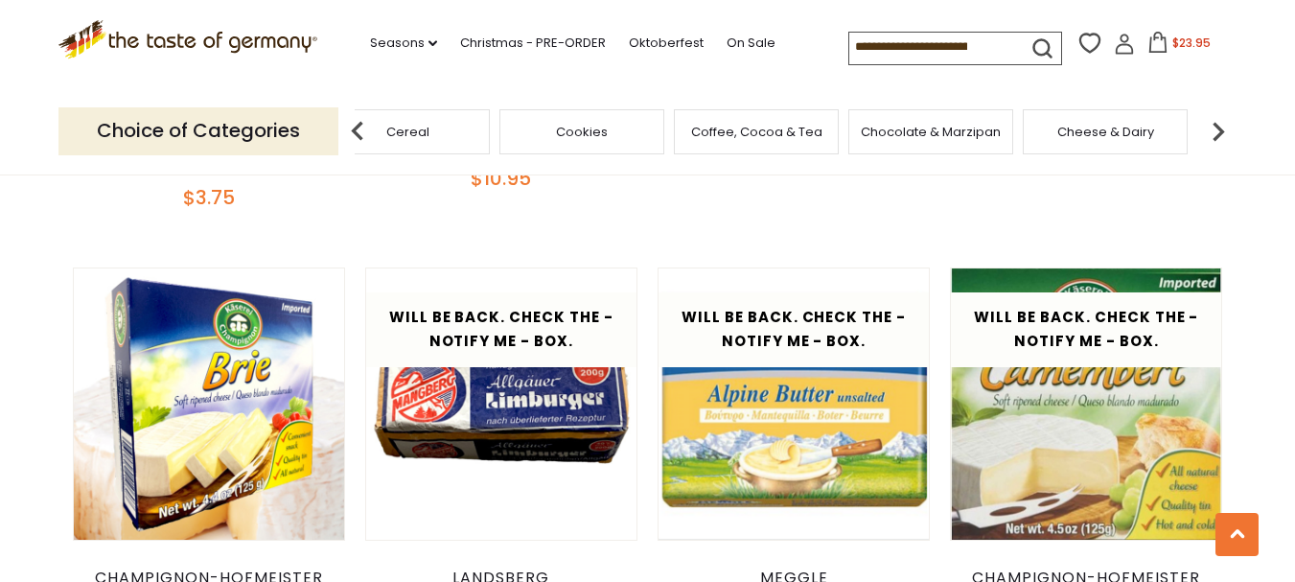
click at [1216, 118] on img at bounding box center [1218, 131] width 38 height 38
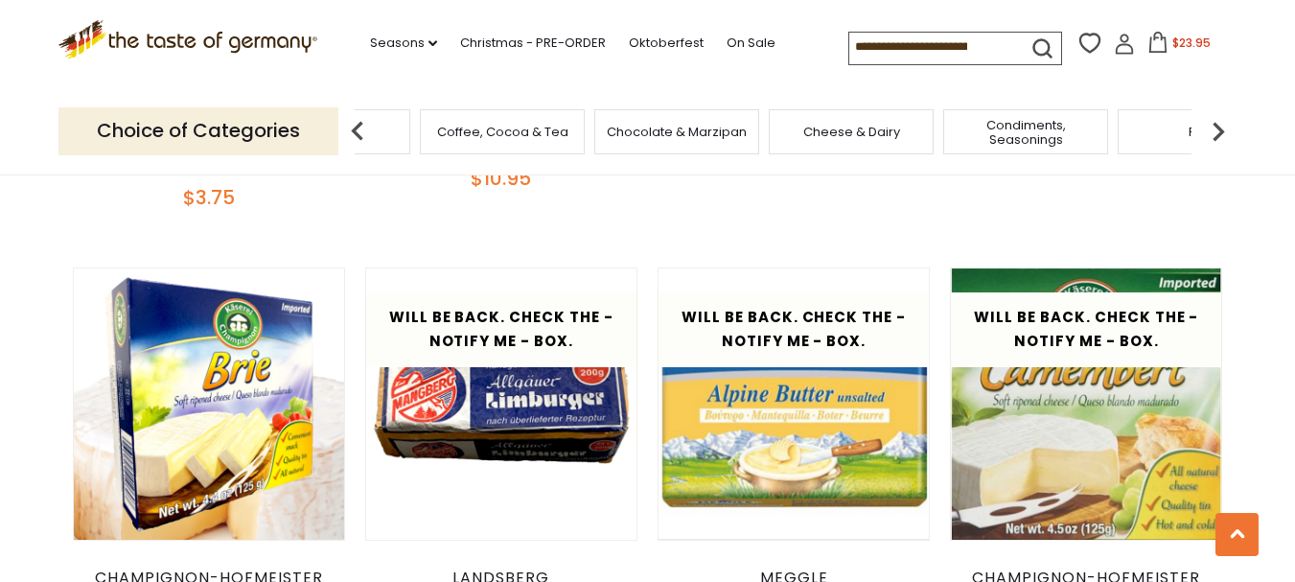
click at [1216, 118] on img at bounding box center [1218, 131] width 38 height 38
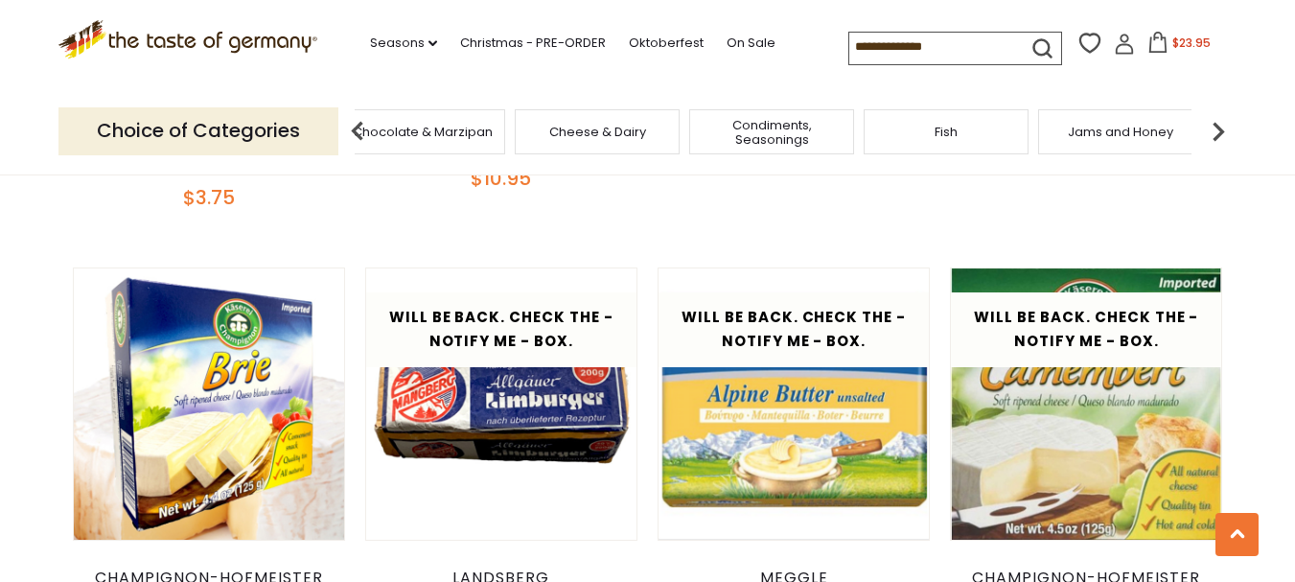
click at [1216, 118] on img at bounding box center [1218, 131] width 38 height 38
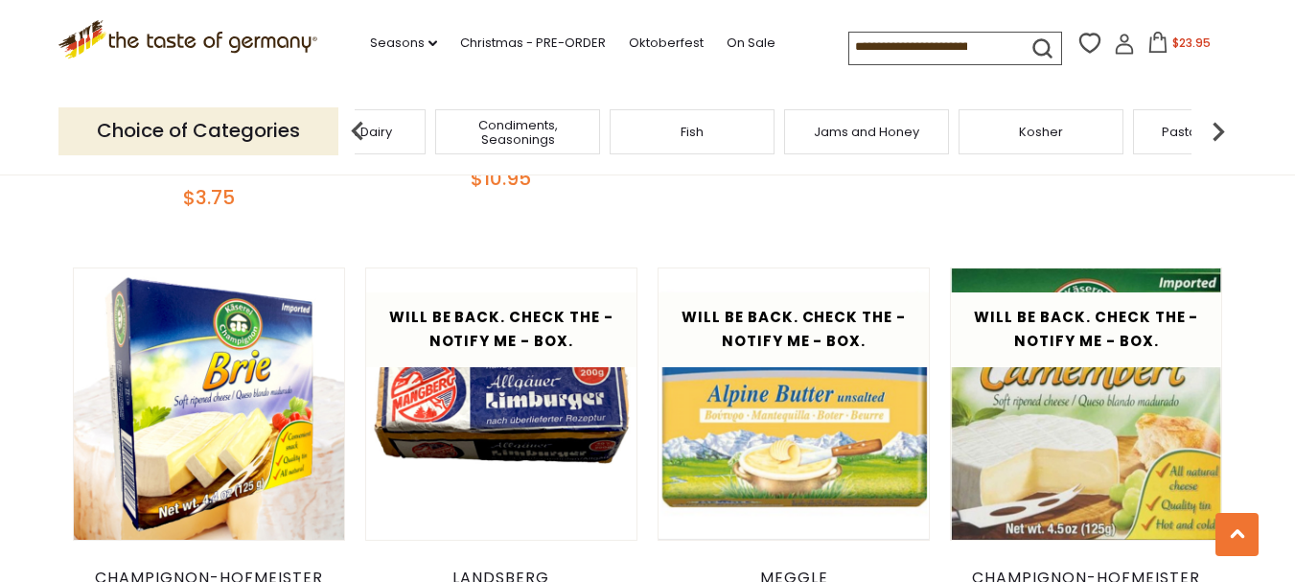
click at [1216, 118] on img at bounding box center [1218, 131] width 38 height 38
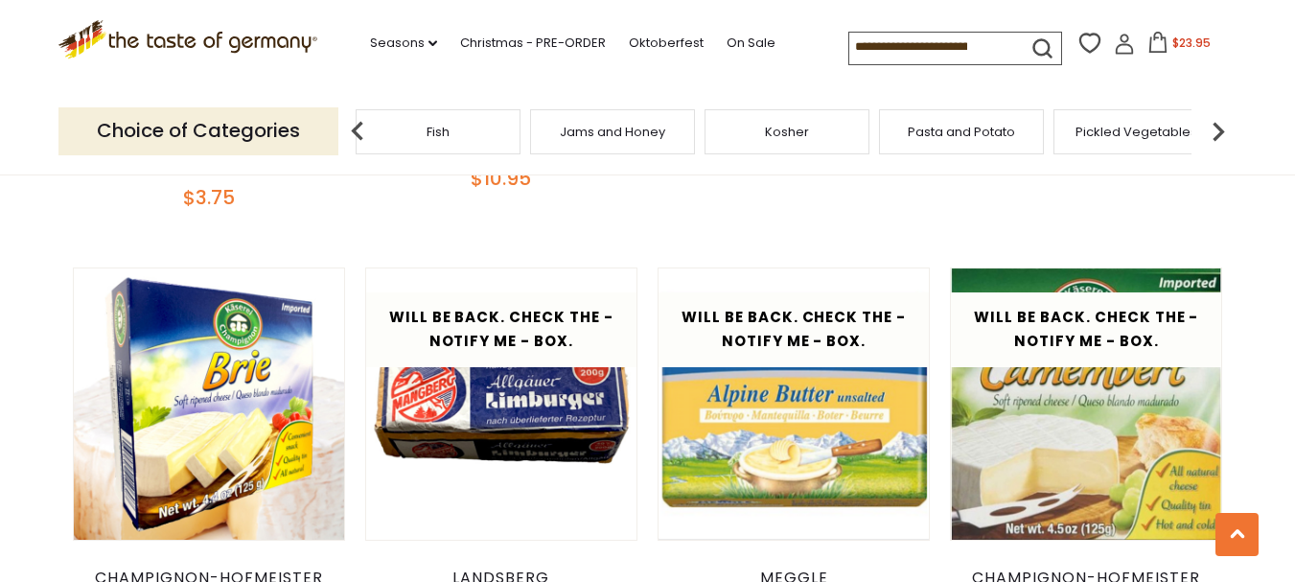
click at [1216, 118] on img at bounding box center [1218, 131] width 38 height 38
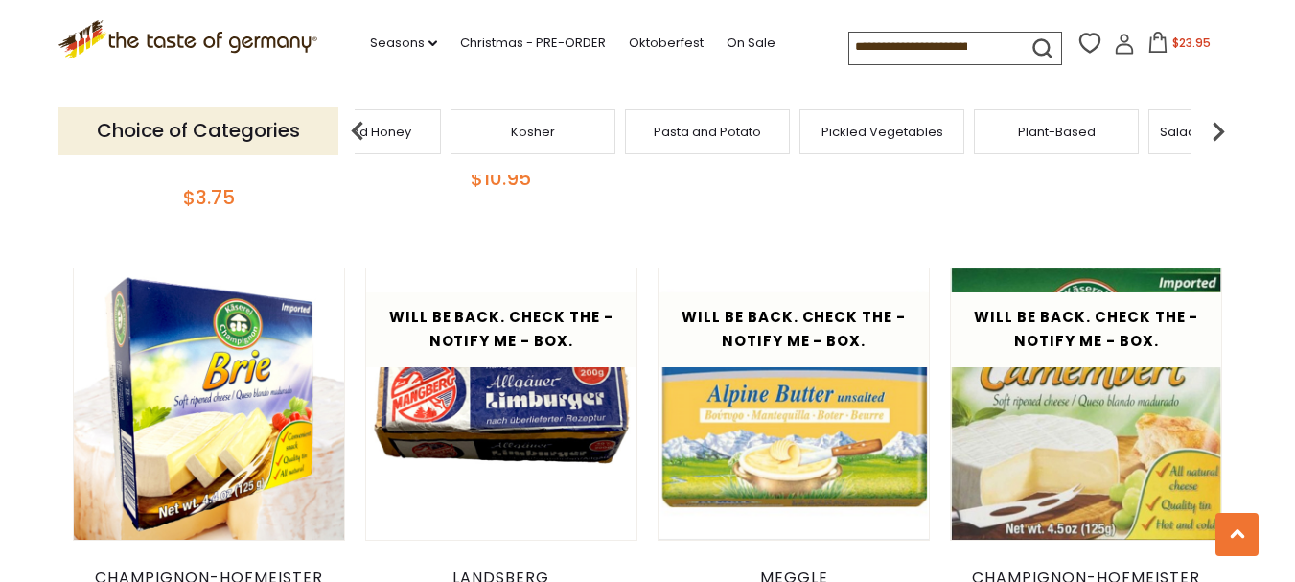
click at [1220, 116] on img at bounding box center [1218, 131] width 38 height 38
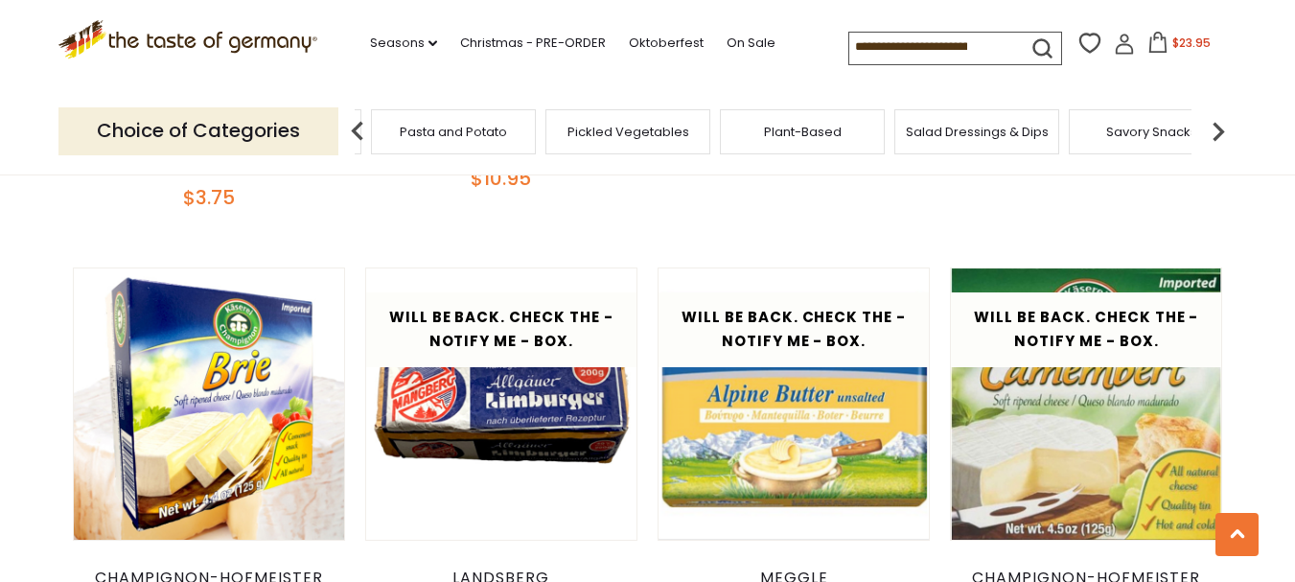
click at [1213, 126] on img at bounding box center [1218, 131] width 38 height 38
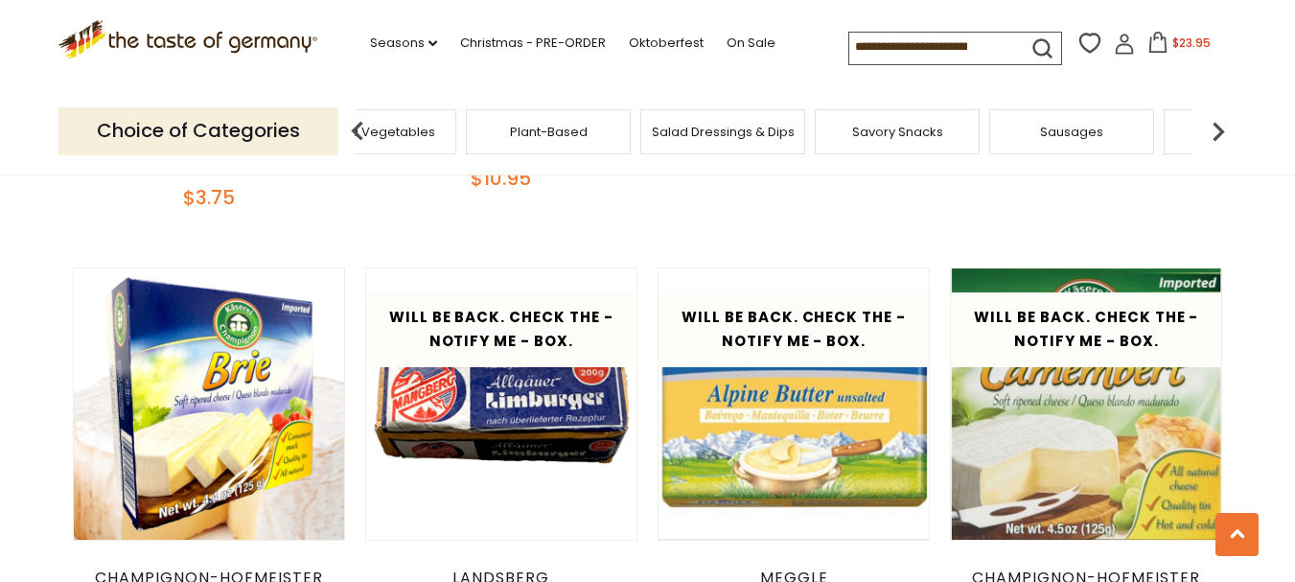
click at [1213, 126] on img at bounding box center [1218, 131] width 38 height 38
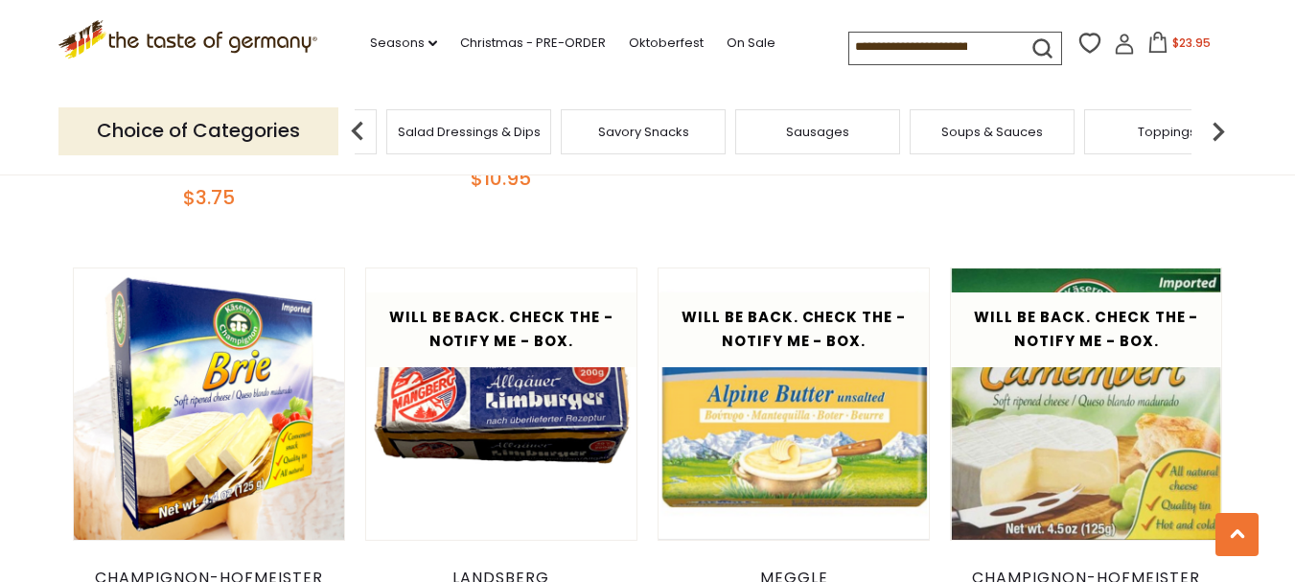
click at [866, 132] on div "Sausages" at bounding box center [817, 131] width 165 height 45
click at [836, 140] on div "Sausages" at bounding box center [817, 131] width 165 height 45
click at [878, 139] on div "Sausages" at bounding box center [817, 131] width 165 height 45
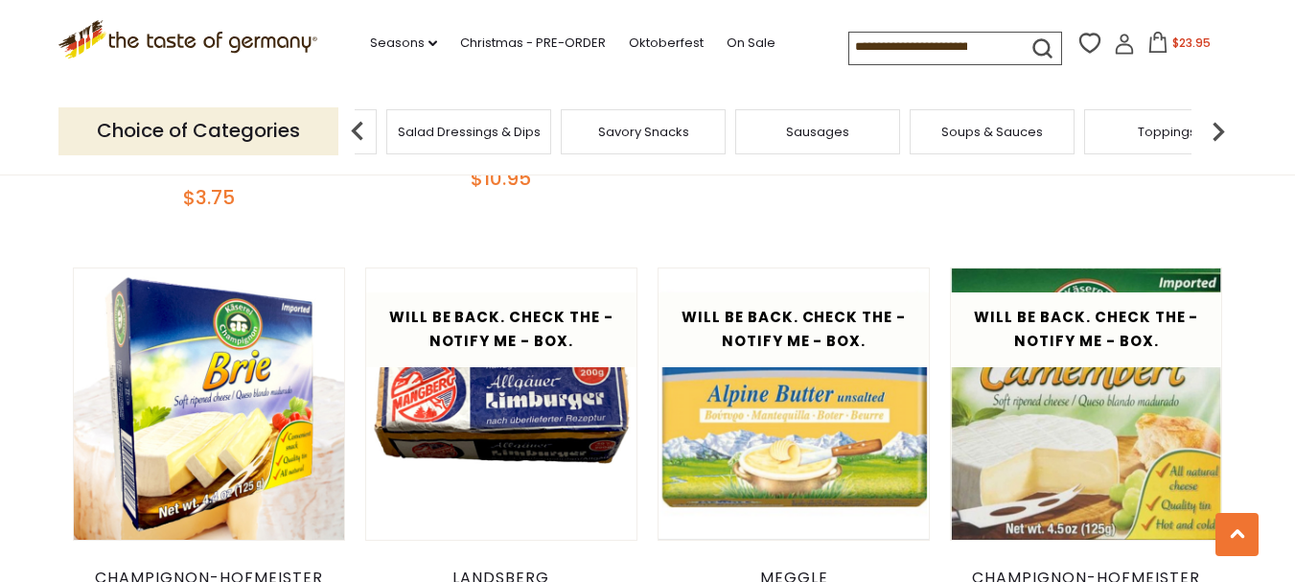
click at [878, 139] on div "Sausages" at bounding box center [817, 131] width 165 height 45
click at [765, 147] on div "Sausages" at bounding box center [817, 131] width 165 height 45
click at [763, 147] on div "Sausages" at bounding box center [817, 131] width 165 height 45
click at [764, 136] on div "Sausages" at bounding box center [817, 131] width 165 height 45
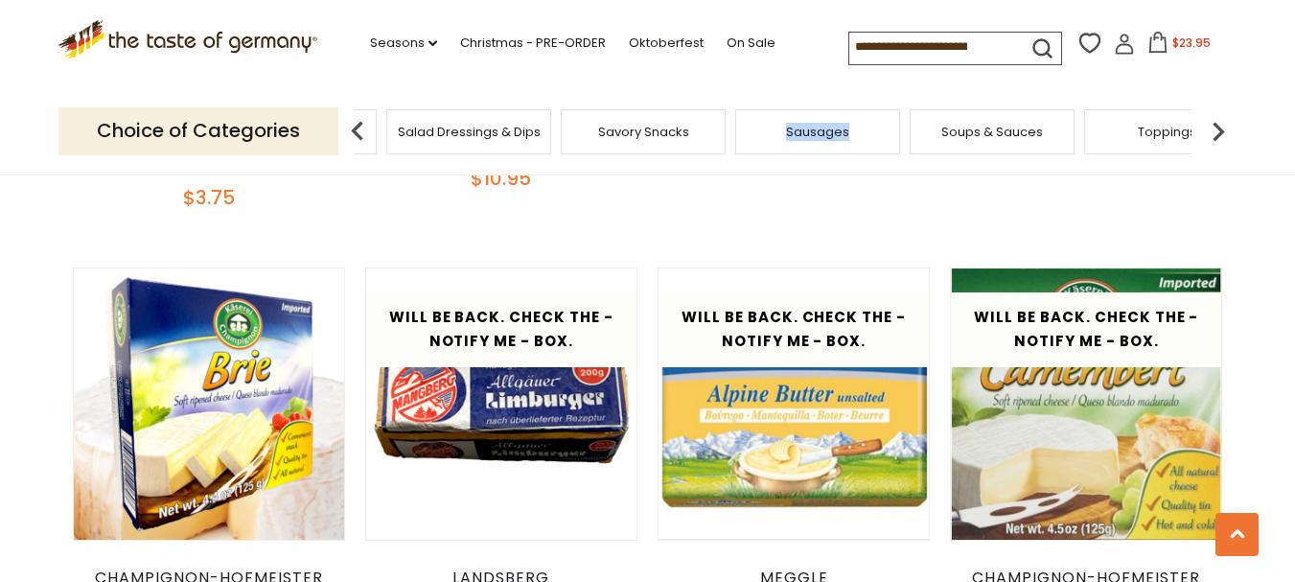
click at [764, 136] on div "Sausages" at bounding box center [817, 131] width 165 height 45
click at [692, 133] on div "Savory Snacks" at bounding box center [643, 131] width 165 height 45
click at [806, 136] on span "Sausages" at bounding box center [817, 132] width 63 height 14
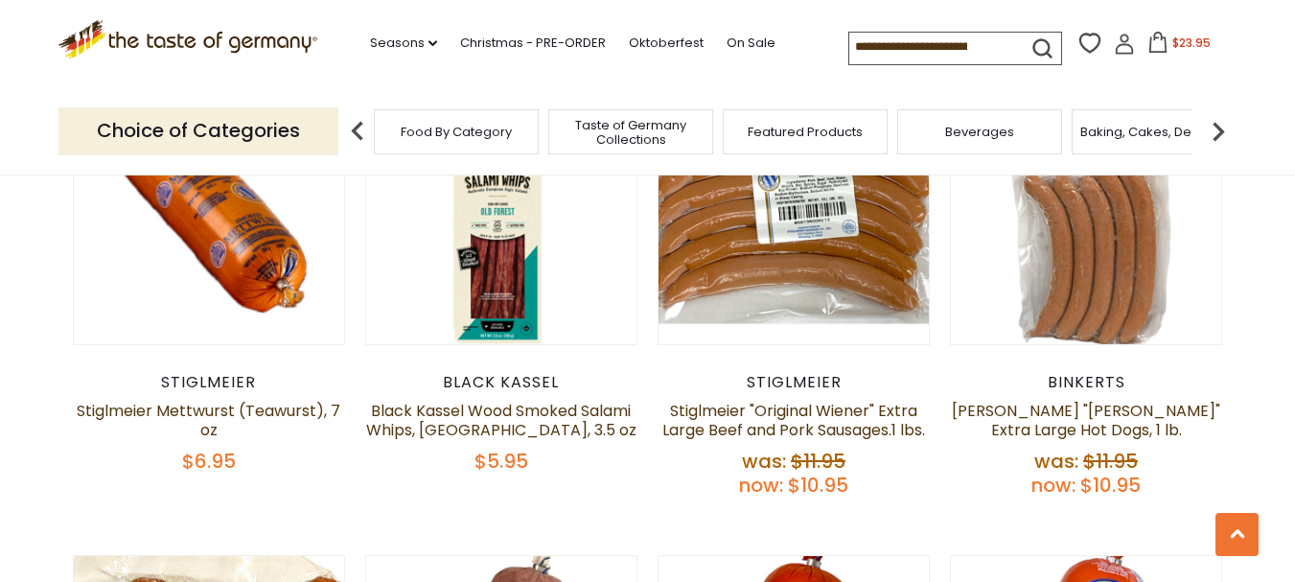
scroll to position [3450, 0]
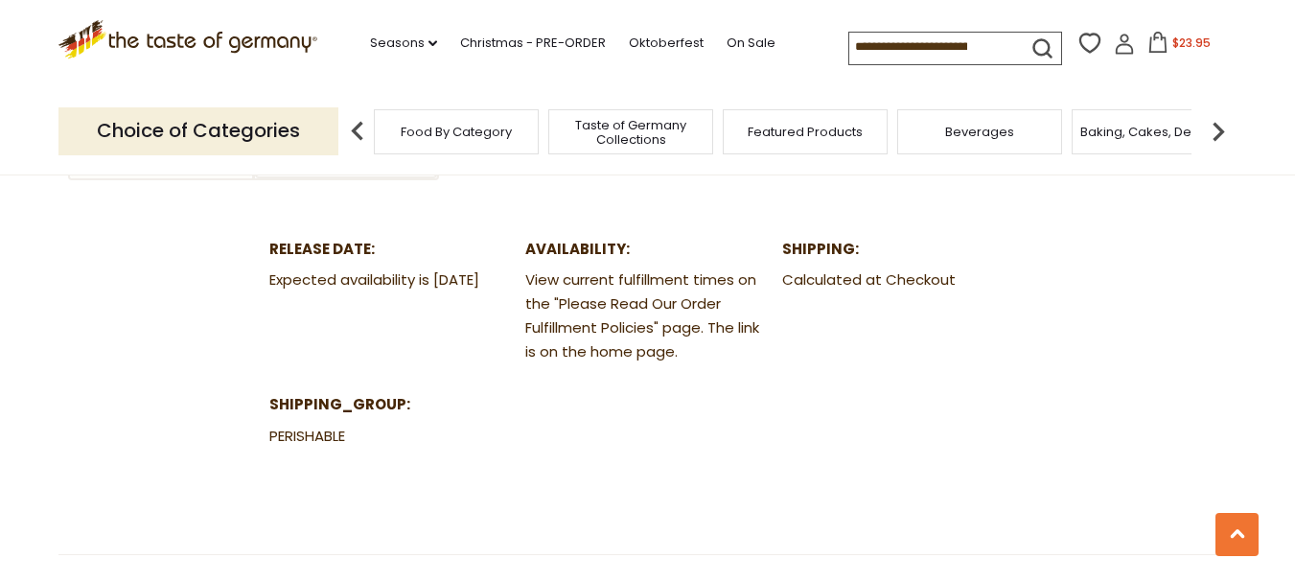
scroll to position [958, 0]
